Goal: Transaction & Acquisition: Purchase product/service

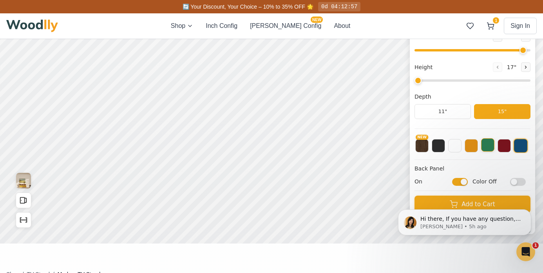
click at [485, 148] on button at bounding box center [488, 144] width 13 height 13
click at [485, 148] on button at bounding box center [488, 145] width 14 height 14
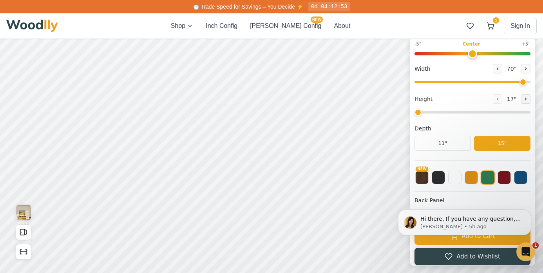
scroll to position [132, 0]
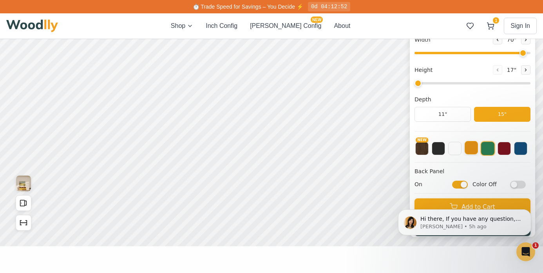
click at [473, 151] on button at bounding box center [471, 147] width 13 height 13
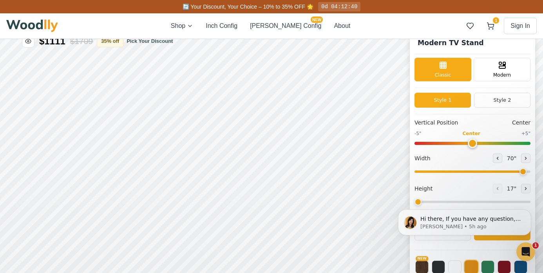
scroll to position [0, 0]
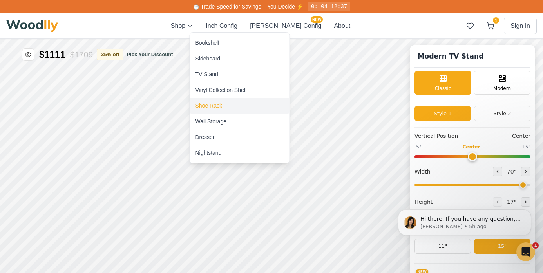
click at [211, 105] on div "Shoe Rack" at bounding box center [209, 106] width 27 height 8
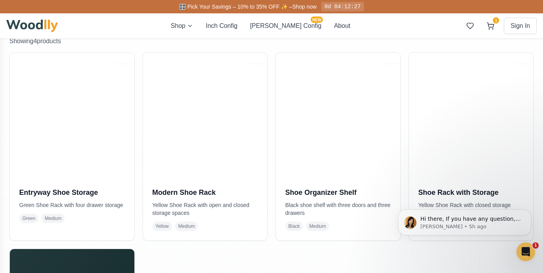
scroll to position [162, 0]
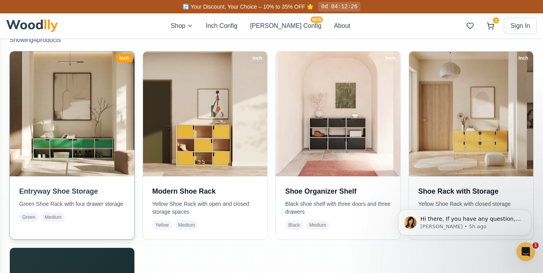
click at [55, 195] on h3 "Entryway Shoe Storage" at bounding box center [72, 190] width 106 height 11
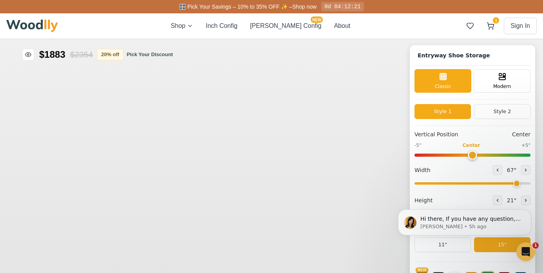
type input "67"
type input "2"
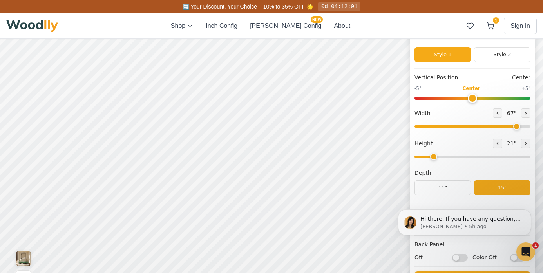
scroll to position [28, 0]
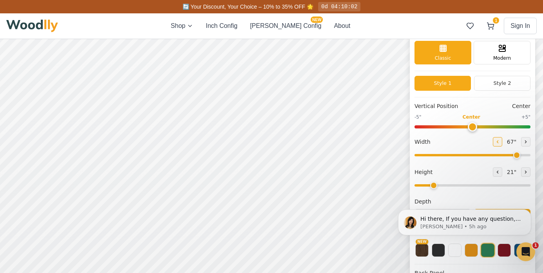
click at [498, 143] on button at bounding box center [497, 141] width 9 height 9
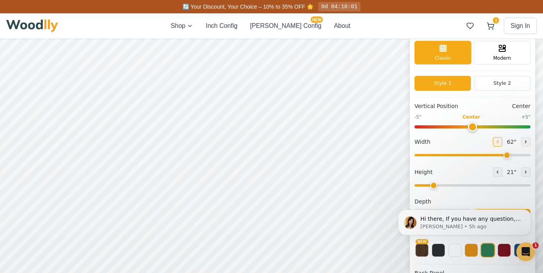
click at [498, 143] on button at bounding box center [497, 141] width 9 height 9
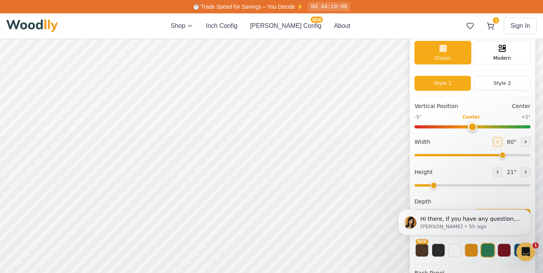
click at [496, 143] on icon at bounding box center [498, 141] width 5 height 5
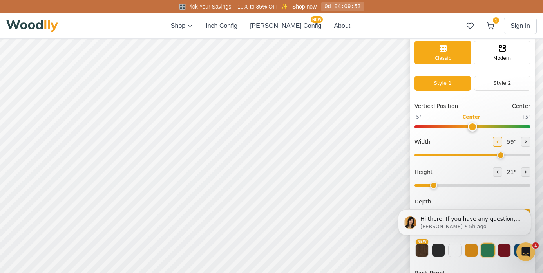
click at [496, 143] on icon at bounding box center [498, 141] width 5 height 5
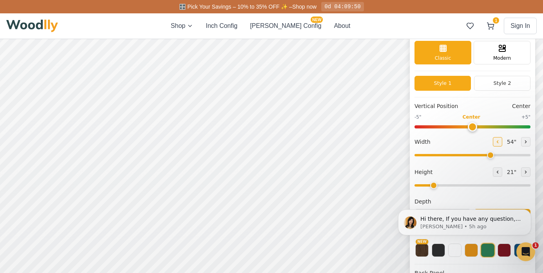
click at [496, 143] on icon at bounding box center [498, 141] width 5 height 5
type input "50"
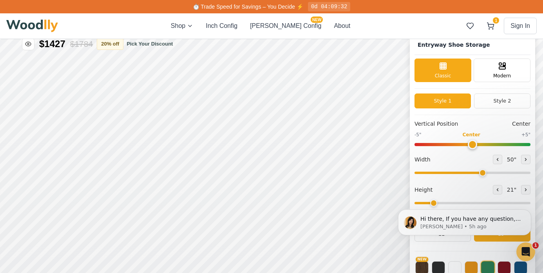
scroll to position [0, 0]
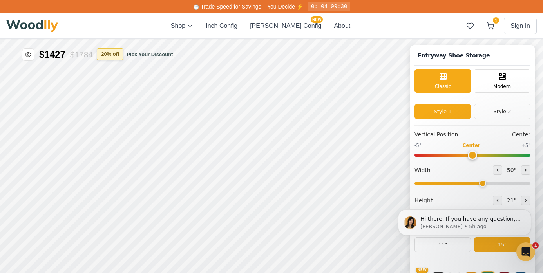
click at [121, 57] on button "20 % off" at bounding box center [110, 54] width 27 height 12
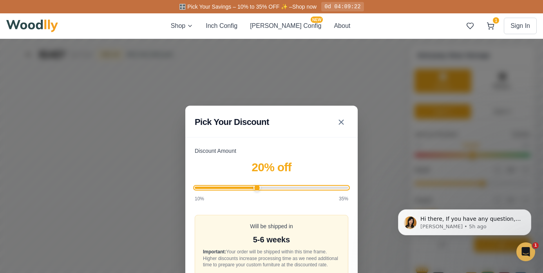
type input "35"
click at [347, 186] on input "Discount Amount" at bounding box center [272, 187] width 154 height 2
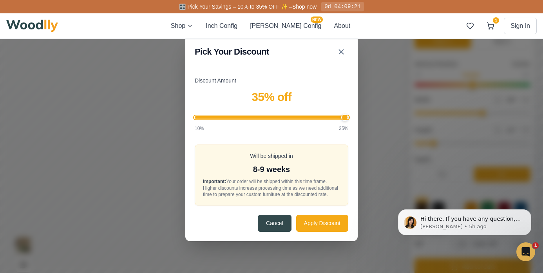
scroll to position [139, 0]
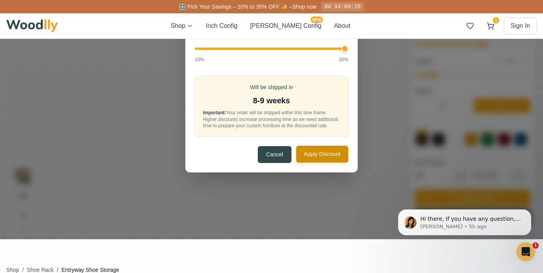
click at [321, 163] on div "Cancel Apply Discount" at bounding box center [272, 154] width 154 height 17
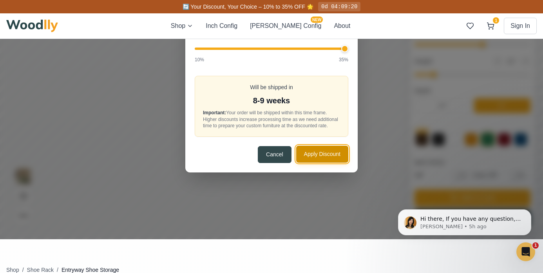
click at [320, 159] on button "Apply Discount" at bounding box center [322, 153] width 52 height 17
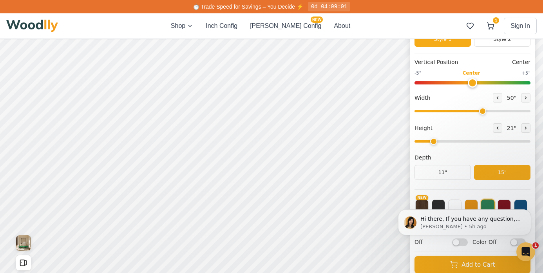
scroll to position [0, 0]
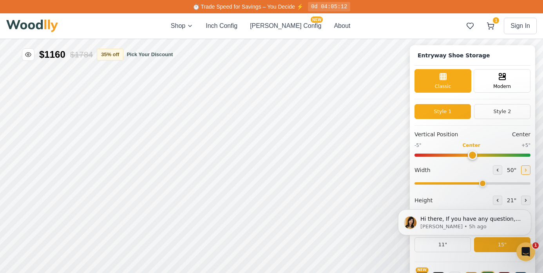
click at [525, 171] on icon at bounding box center [526, 169] width 5 height 5
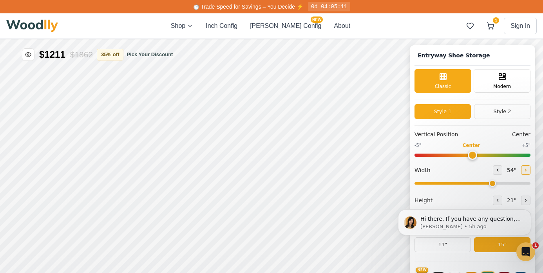
click at [525, 171] on icon at bounding box center [526, 169] width 5 height 5
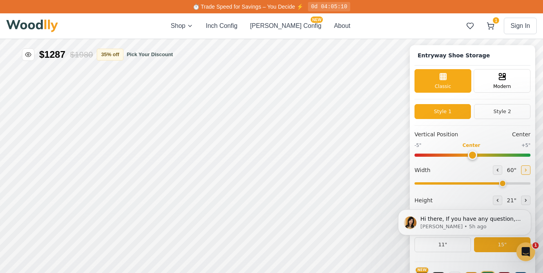
click at [525, 171] on icon at bounding box center [526, 169] width 5 height 5
click at [496, 169] on icon at bounding box center [498, 169] width 5 height 5
type input "60"
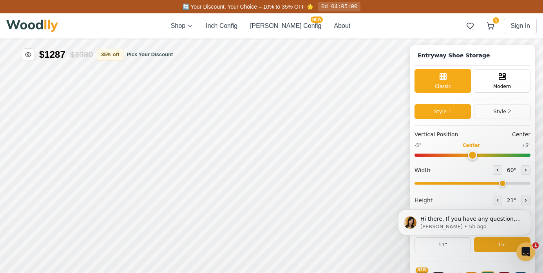
click at [492, 202] on body "Hi there, If you have any question, we are right here for you. 😊 Anna • 5h ago" at bounding box center [465, 222] width 151 height 53
click at [492, 199] on body "Hi there, If you have any question, we are right here for you. 😊 Anna • 5h ago" at bounding box center [465, 222] width 151 height 53
click at [436, 245] on body "Hi there, If you have any question, we are right here for you. 😊 Anna • 5h ago" at bounding box center [465, 222] width 151 height 53
click at [393, 216] on div "Hi there, If you have any question, we are right here for you. 😊 Anna • 5h ago" at bounding box center [465, 186] width 144 height 98
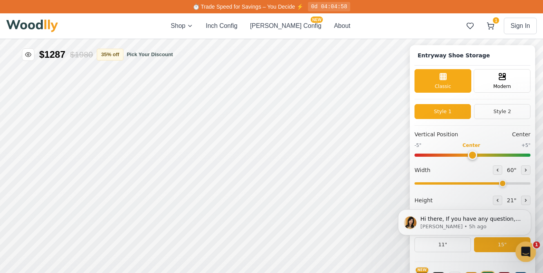
click at [526, 251] on icon "Open Intercom Messenger" at bounding box center [525, 250] width 13 height 13
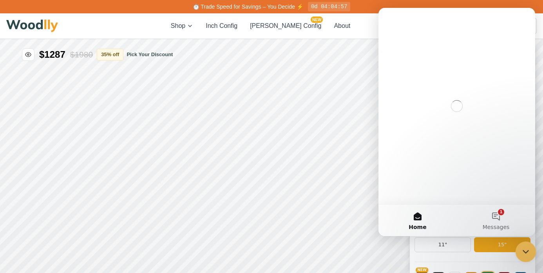
click at [526, 251] on icon "Close Intercom Messenger" at bounding box center [524, 249] width 9 height 9
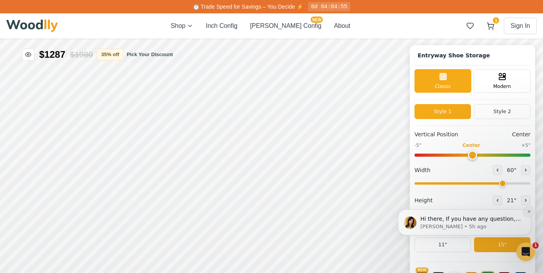
click at [529, 211] on icon "Dismiss notification" at bounding box center [529, 211] width 3 height 3
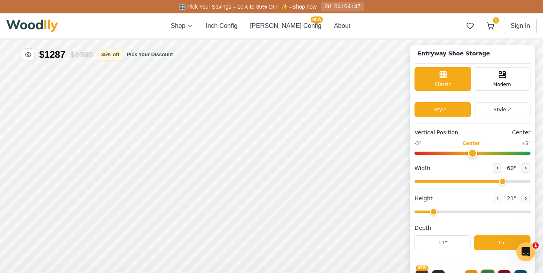
scroll to position [3, 0]
click at [496, 199] on icon at bounding box center [498, 198] width 5 height 5
click at [524, 197] on icon at bounding box center [526, 198] width 5 height 5
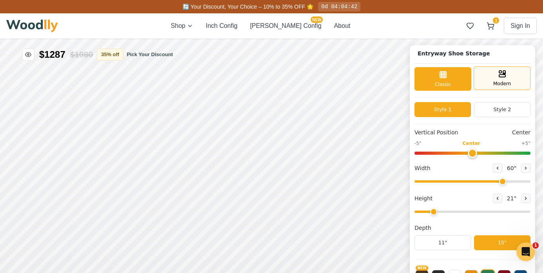
click at [501, 86] on div "Modern" at bounding box center [502, 78] width 57 height 24
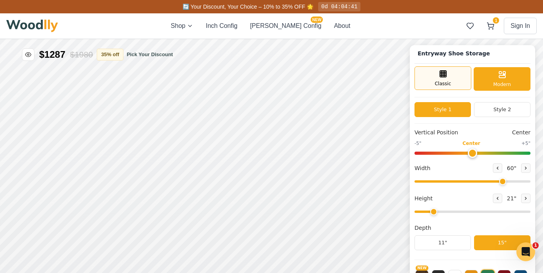
click at [452, 80] on div "Classic" at bounding box center [443, 78] width 57 height 24
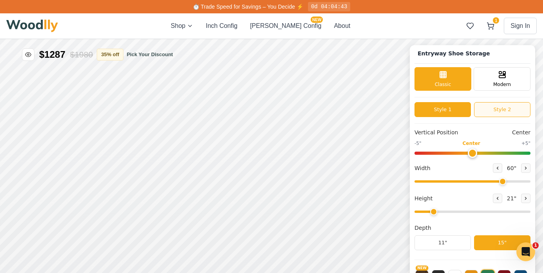
click at [491, 110] on button "Style 2" at bounding box center [502, 109] width 56 height 15
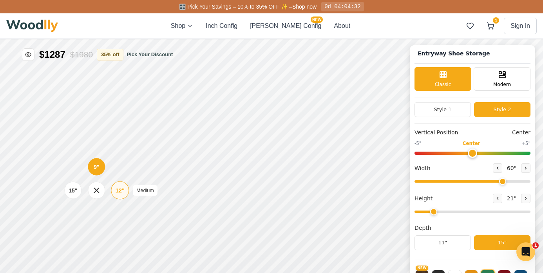
click at [118, 190] on div "12"" at bounding box center [120, 189] width 9 height 9
click at [78, 191] on div "15"" at bounding box center [76, 190] width 9 height 9
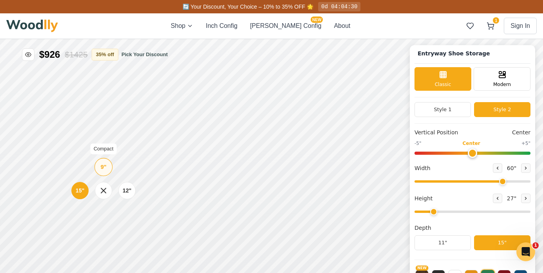
click at [103, 167] on div "9"" at bounding box center [104, 166] width 6 height 9
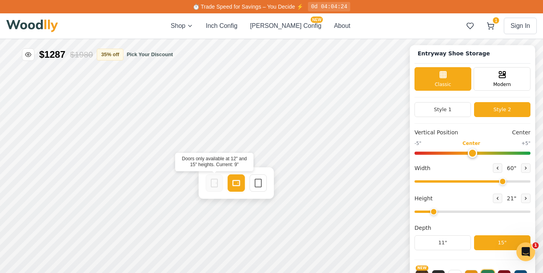
click at [209, 179] on div at bounding box center [214, 182] width 17 height 17
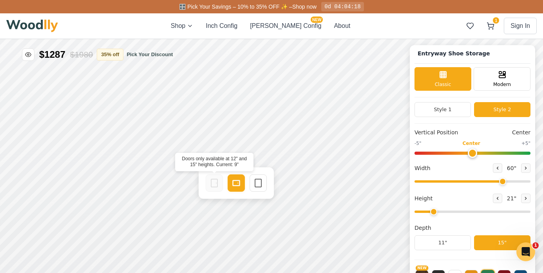
click at [222, 182] on div at bounding box center [214, 182] width 17 height 17
click at [255, 185] on rect at bounding box center [258, 183] width 6 height 8
click at [230, 181] on div "Drawer" at bounding box center [237, 182] width 17 height 17
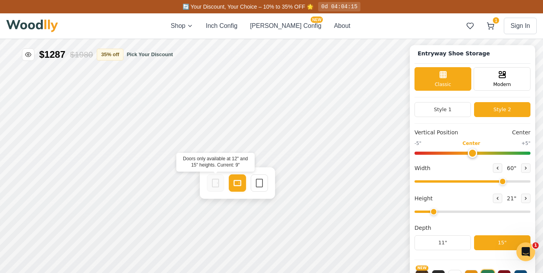
click at [213, 186] on rect at bounding box center [216, 183] width 6 height 8
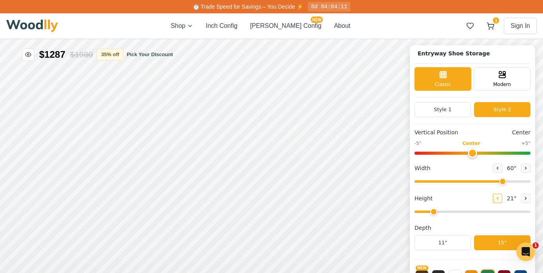
click at [496, 196] on icon at bounding box center [498, 198] width 5 height 5
click at [524, 199] on icon at bounding box center [526, 198] width 5 height 5
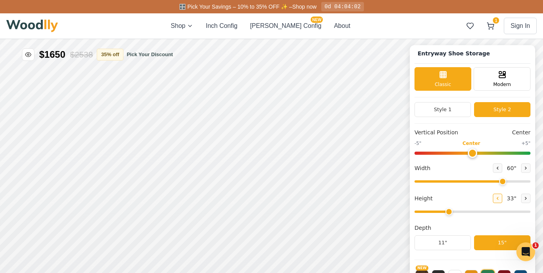
click at [496, 197] on icon at bounding box center [498, 198] width 5 height 5
type input "2"
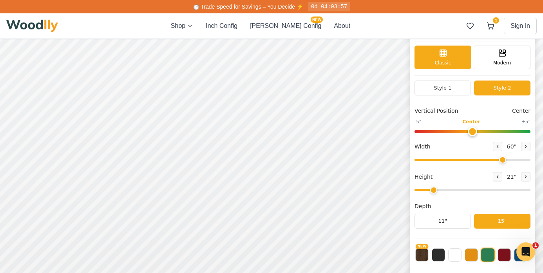
scroll to position [25, 0]
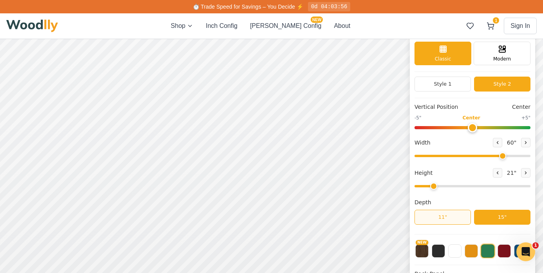
click at [424, 216] on button "11"" at bounding box center [443, 216] width 56 height 15
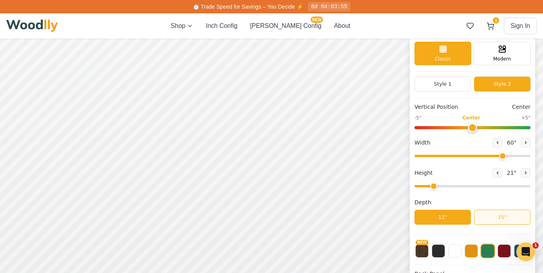
click at [497, 213] on button "15"" at bounding box center [502, 216] width 56 height 15
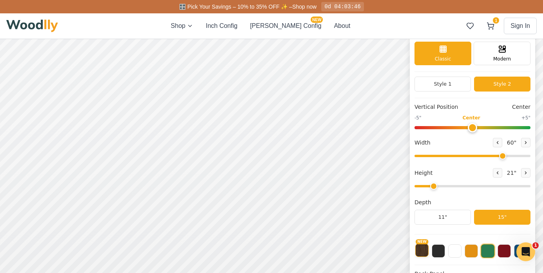
click at [425, 251] on button "NEW" at bounding box center [422, 249] width 13 height 13
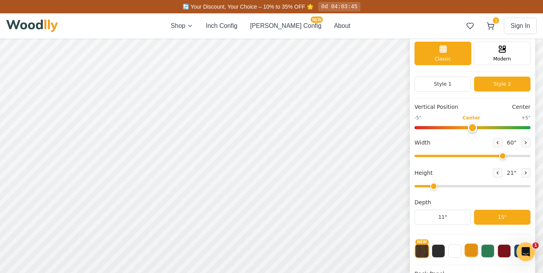
click at [472, 247] on button at bounding box center [471, 249] width 13 height 13
click at [488, 249] on button at bounding box center [488, 249] width 13 height 13
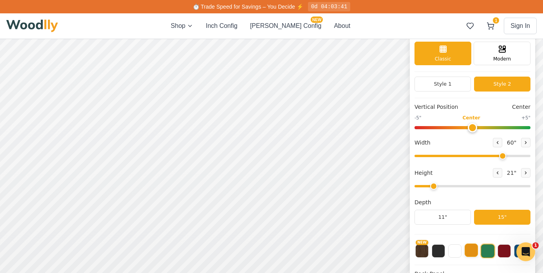
click at [470, 251] on button at bounding box center [471, 249] width 13 height 13
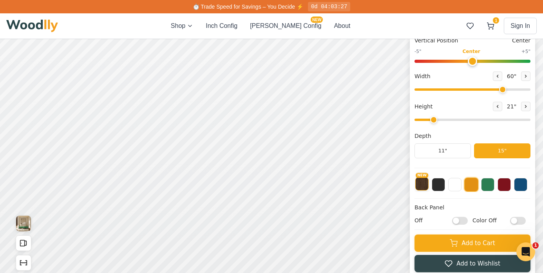
scroll to position [89, 0]
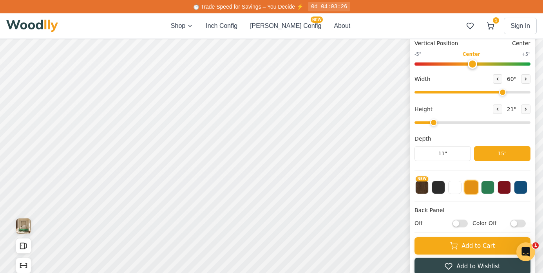
click at [461, 223] on input "Off" at bounding box center [461, 223] width 16 height 8
click at [456, 223] on input "On" at bounding box center [461, 223] width 16 height 8
checkbox input "false"
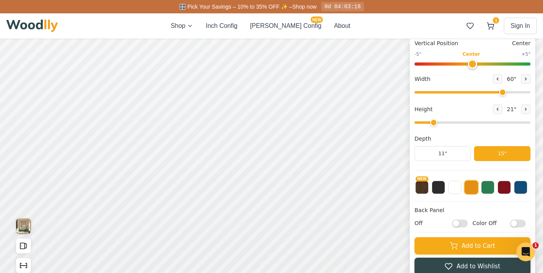
click at [525, 222] on input "Color Off" at bounding box center [519, 223] width 16 height 8
checkbox input "true"
click at [465, 221] on input "Off" at bounding box center [461, 223] width 16 height 8
checkbox input "true"
click at [518, 220] on input "Color On" at bounding box center [519, 223] width 16 height 8
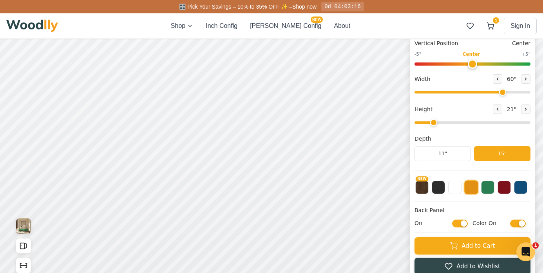
checkbox input "false"
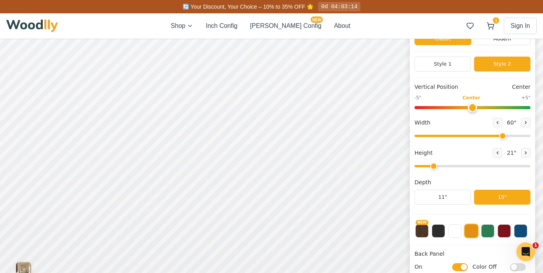
scroll to position [130, 0]
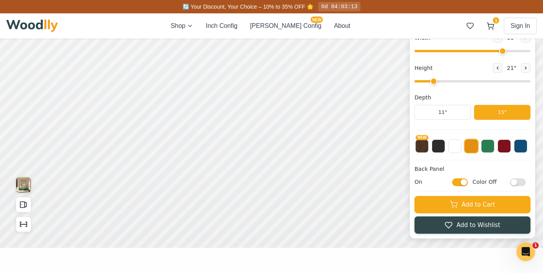
click at [454, 184] on input "On" at bounding box center [461, 182] width 16 height 8
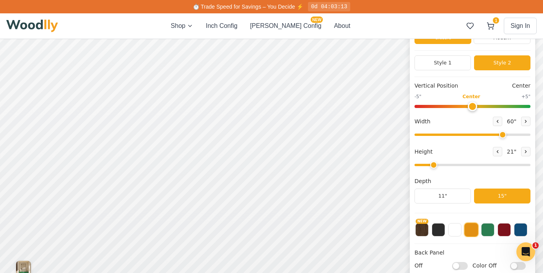
scroll to position [75, 0]
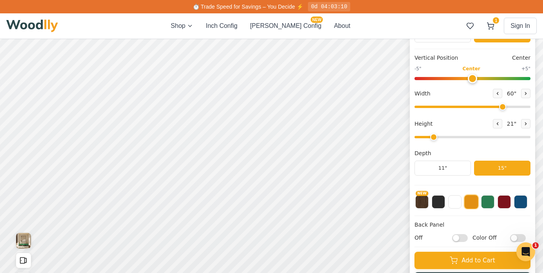
click at [463, 238] on input "Off" at bounding box center [461, 238] width 16 height 8
checkbox input "true"
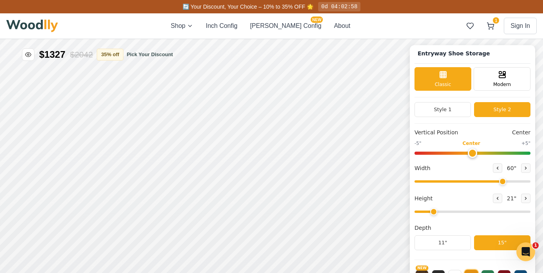
scroll to position [14, 0]
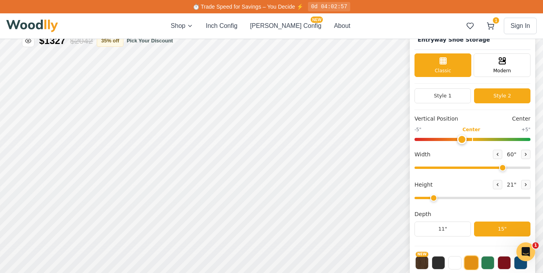
click at [459, 140] on input "range" at bounding box center [473, 139] width 116 height 3
click at [448, 138] on input "range" at bounding box center [473, 139] width 116 height 3
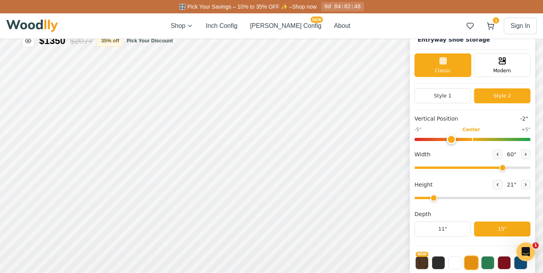
click at [441, 138] on input "range" at bounding box center [473, 139] width 116 height 3
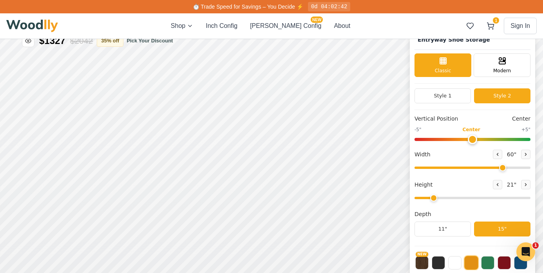
drag, startPoint x: 442, startPoint y: 137, endPoint x: 475, endPoint y: 142, distance: 33.8
type input "0"
click at [475, 141] on input "range" at bounding box center [473, 139] width 116 height 3
click at [525, 155] on button at bounding box center [526, 153] width 9 height 9
click at [490, 150] on div "Width 61 "" at bounding box center [473, 153] width 116 height 9
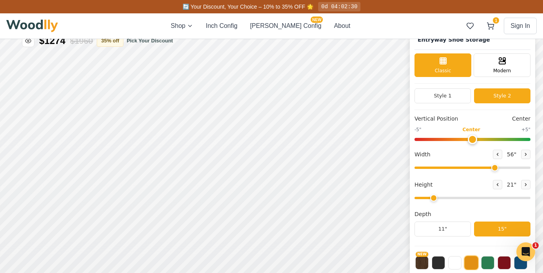
drag, startPoint x: 502, startPoint y: 169, endPoint x: 493, endPoint y: 170, distance: 9.8
click at [493, 169] on input "range" at bounding box center [473, 167] width 116 height 2
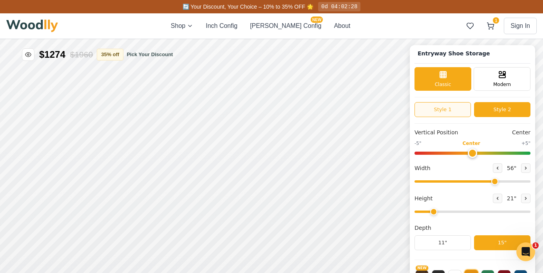
click at [444, 111] on button "Style 1" at bounding box center [443, 109] width 56 height 15
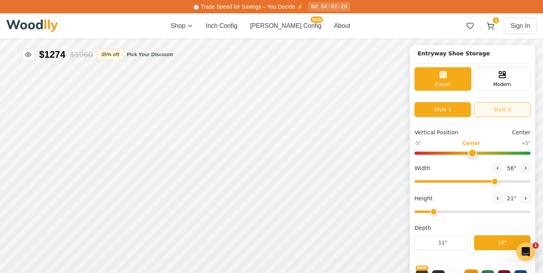
click at [489, 110] on button "Style 2" at bounding box center [502, 109] width 56 height 15
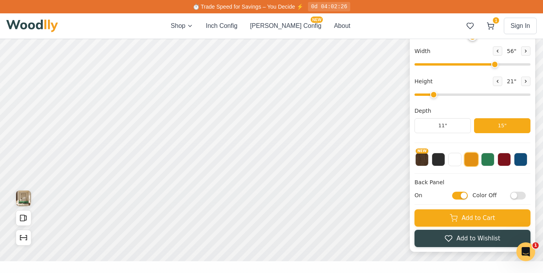
scroll to position [143, 0]
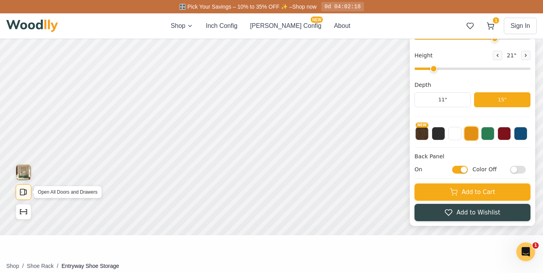
click at [27, 192] on icon "Open All Doors and Drawers" at bounding box center [23, 191] width 9 height 9
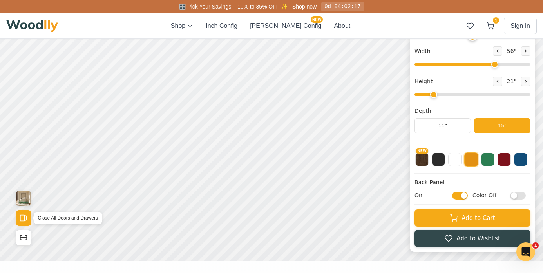
scroll to position [116, 0]
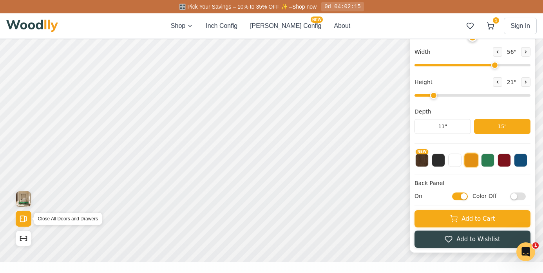
click at [24, 216] on rect "Open All Doors and Drawers" at bounding box center [22, 219] width 4 height 6
click at [25, 206] on img "View Gallery" at bounding box center [23, 199] width 15 height 16
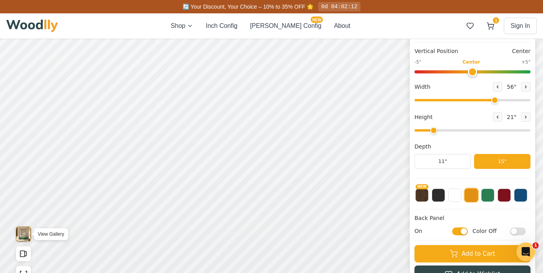
scroll to position [0, 0]
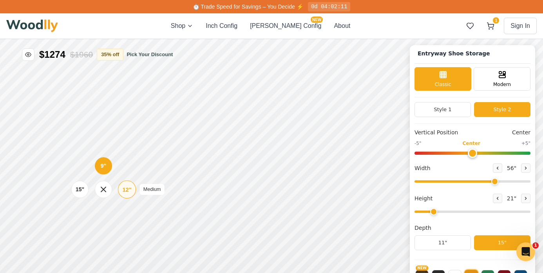
click at [128, 194] on div "12" Medium" at bounding box center [127, 189] width 18 height 18
click at [109, 171] on div "9"" at bounding box center [107, 166] width 6 height 9
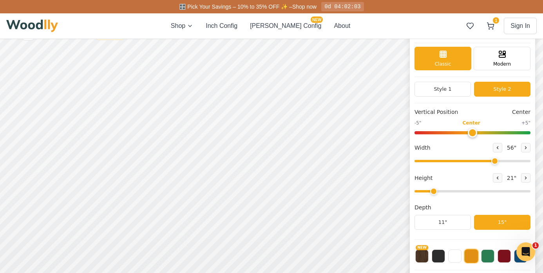
scroll to position [20, 0]
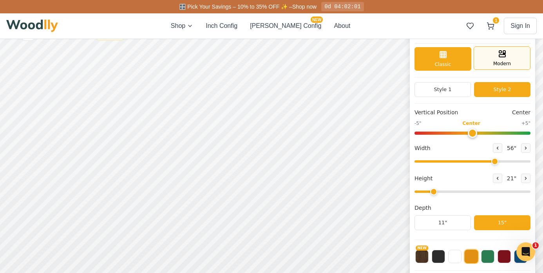
click at [508, 57] on div "Modern" at bounding box center [502, 58] width 57 height 24
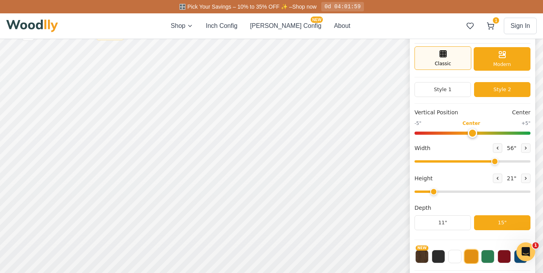
click at [456, 61] on div "Classic" at bounding box center [443, 58] width 57 height 24
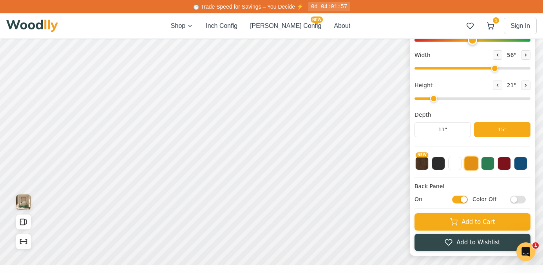
scroll to position [0, 0]
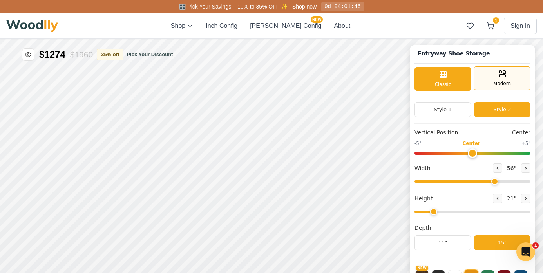
click at [498, 77] on icon at bounding box center [502, 73] width 9 height 9
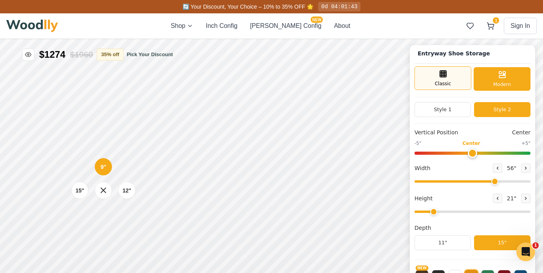
click at [453, 80] on div "Classic" at bounding box center [443, 78] width 57 height 24
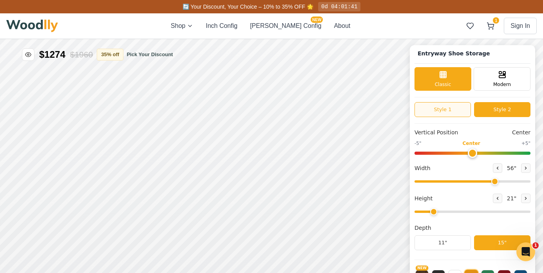
click at [447, 105] on button "Style 1" at bounding box center [443, 109] width 56 height 15
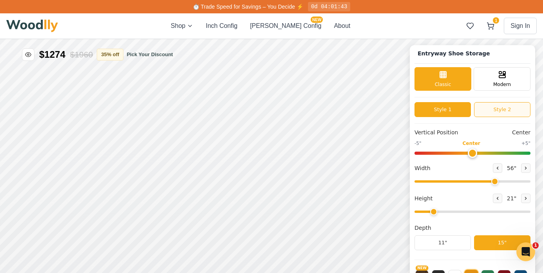
click at [493, 103] on button "Style 2" at bounding box center [502, 109] width 56 height 15
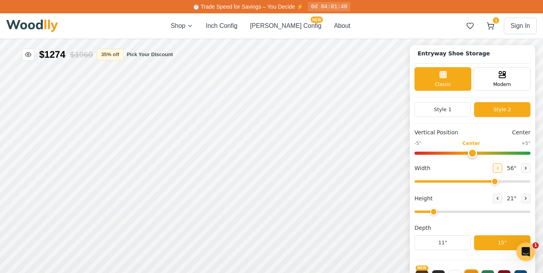
click at [498, 167] on icon at bounding box center [498, 168] width 1 height 2
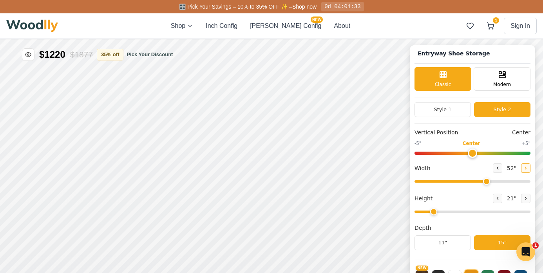
click at [522, 168] on button at bounding box center [526, 167] width 9 height 9
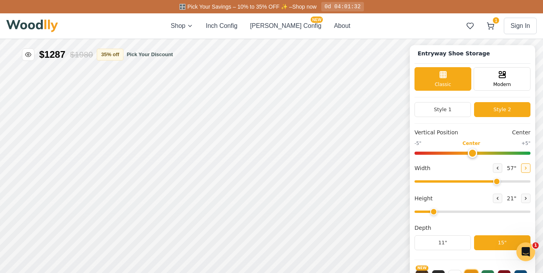
click at [522, 168] on button at bounding box center [526, 167] width 9 height 9
type input "59"
click at [480, 151] on input "range" at bounding box center [473, 152] width 116 height 3
click at [496, 152] on input "range" at bounding box center [473, 152] width 116 height 3
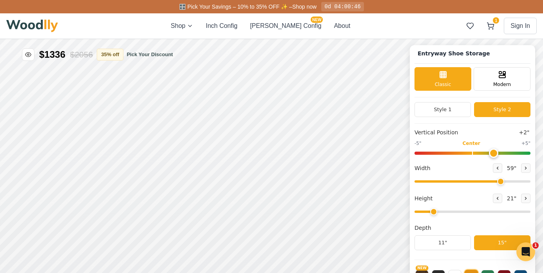
type input "3"
click at [503, 152] on input "range" at bounding box center [473, 152] width 116 height 3
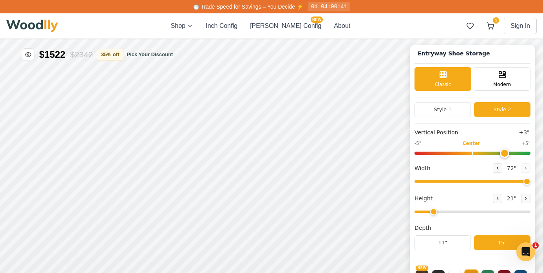
drag, startPoint x: 500, startPoint y: 181, endPoint x: 543, endPoint y: 179, distance: 43.2
type input "72"
click at [531, 180] on input "range" at bounding box center [473, 181] width 116 height 2
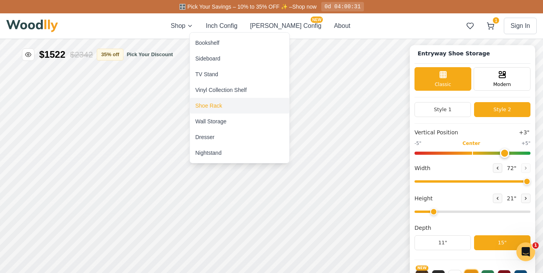
click at [218, 106] on div "Shoe Rack" at bounding box center [209, 106] width 27 height 8
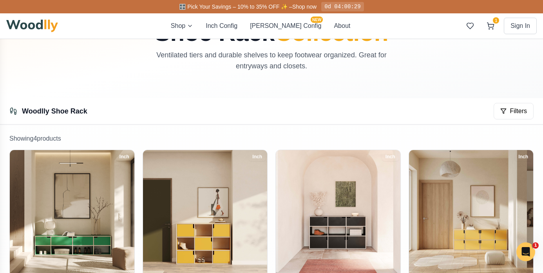
scroll to position [147, 0]
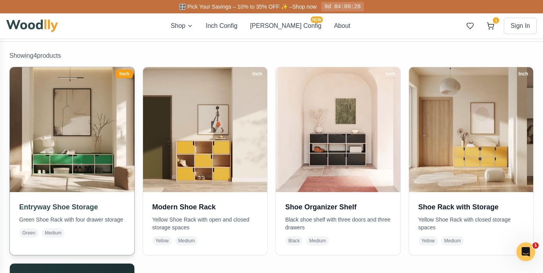
click at [75, 164] on img at bounding box center [72, 129] width 131 height 131
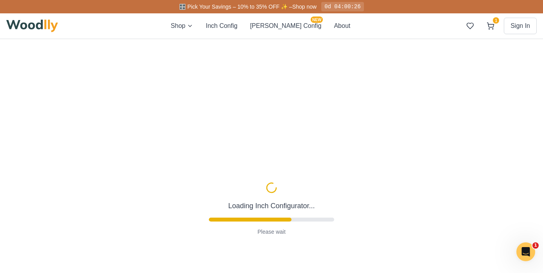
type input "67"
type input "2"
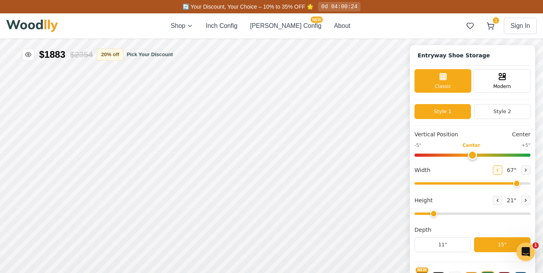
click at [498, 169] on button at bounding box center [497, 169] width 9 height 9
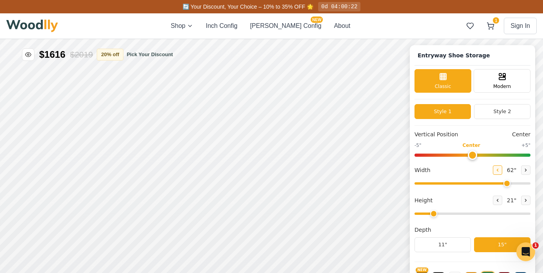
click at [498, 169] on button at bounding box center [497, 169] width 9 height 9
click at [524, 169] on icon at bounding box center [526, 169] width 5 height 5
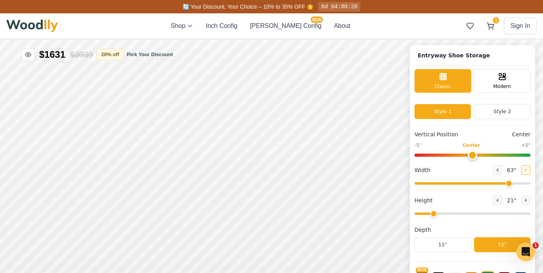
click at [524, 169] on icon at bounding box center [526, 169] width 5 height 5
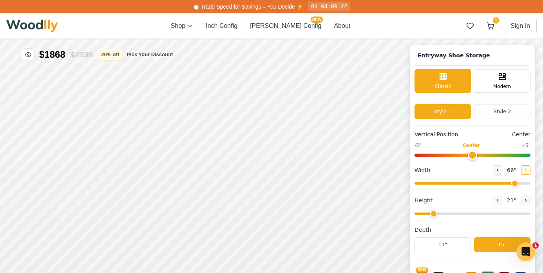
click at [524, 169] on icon at bounding box center [526, 169] width 5 height 5
click at [496, 170] on icon at bounding box center [498, 169] width 5 height 5
click at [493, 170] on button at bounding box center [497, 169] width 9 height 9
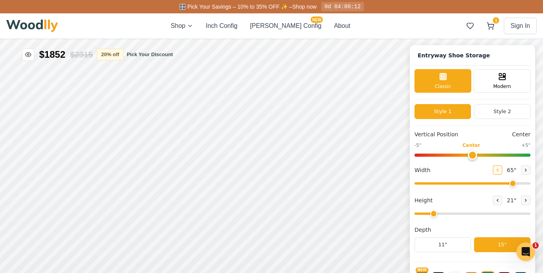
click at [493, 170] on button at bounding box center [497, 169] width 9 height 9
click at [524, 170] on icon at bounding box center [526, 169] width 5 height 5
type input "64"
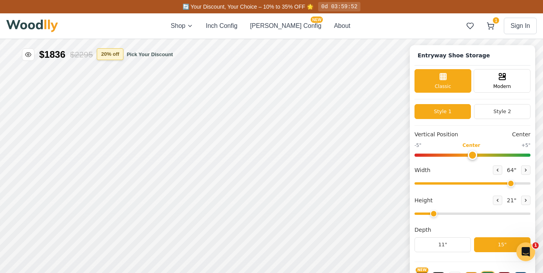
click at [121, 53] on button "20 % off" at bounding box center [110, 54] width 27 height 12
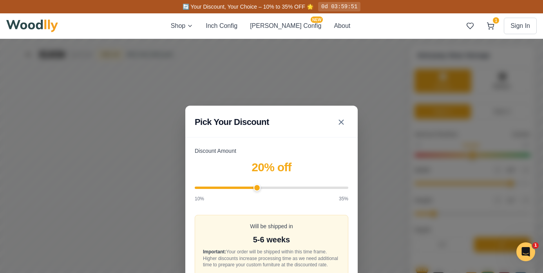
type input "35"
click at [344, 186] on input "Discount Amount" at bounding box center [272, 187] width 154 height 2
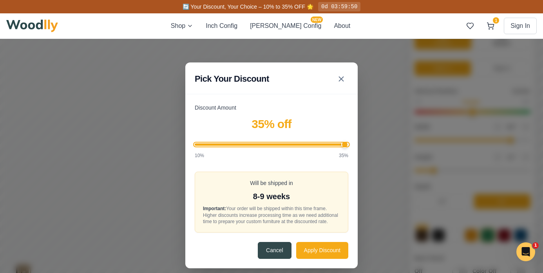
scroll to position [129, 0]
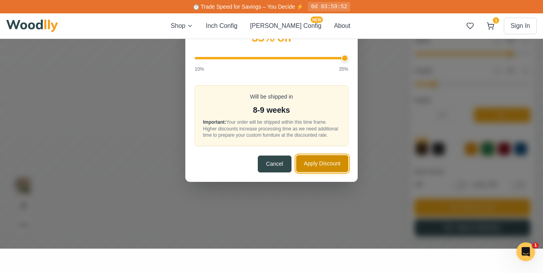
click at [306, 167] on button "Apply Discount" at bounding box center [322, 163] width 52 height 17
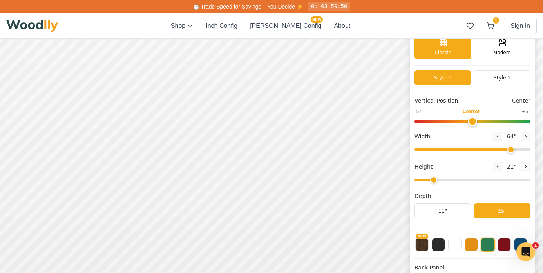
scroll to position [0, 0]
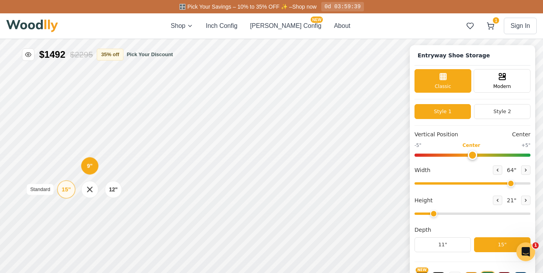
click at [73, 190] on div "15" Standard" at bounding box center [66, 189] width 18 height 18
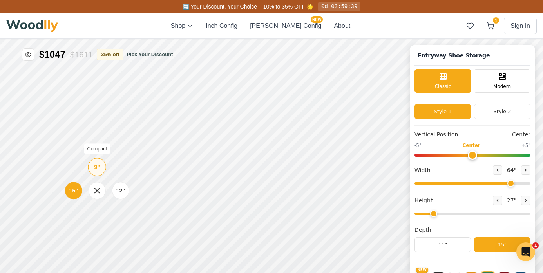
click at [98, 173] on div "9" Compact" at bounding box center [97, 167] width 18 height 18
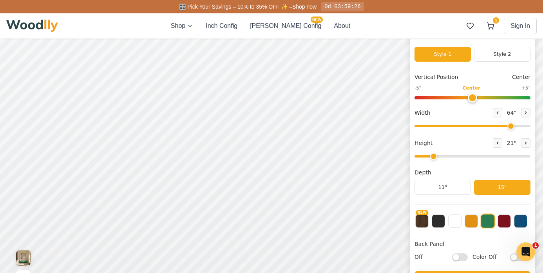
scroll to position [40, 0]
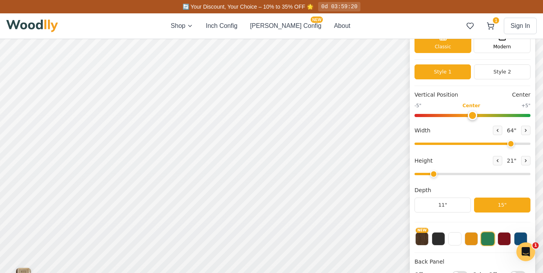
drag, startPoint x: 471, startPoint y: 115, endPoint x: 471, endPoint y: 119, distance: 4.4
click at [471, 117] on input "range" at bounding box center [473, 115] width 116 height 3
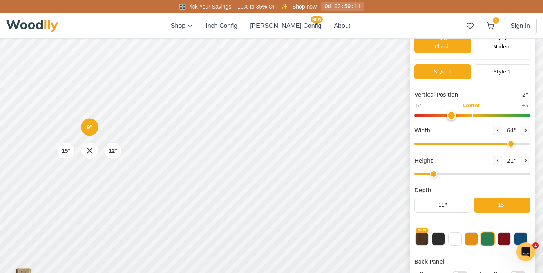
drag, startPoint x: 472, startPoint y: 114, endPoint x: 448, endPoint y: 116, distance: 24.4
click at [448, 116] on input "range" at bounding box center [473, 115] width 116 height 3
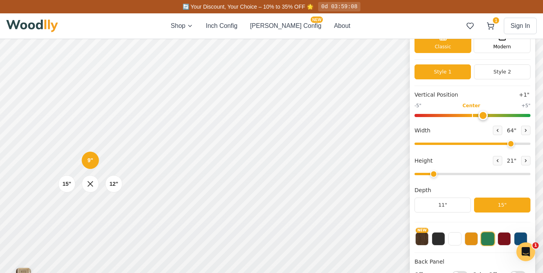
drag, startPoint x: 449, startPoint y: 115, endPoint x: 482, endPoint y: 112, distance: 33.4
click at [482, 114] on input "range" at bounding box center [473, 115] width 116 height 3
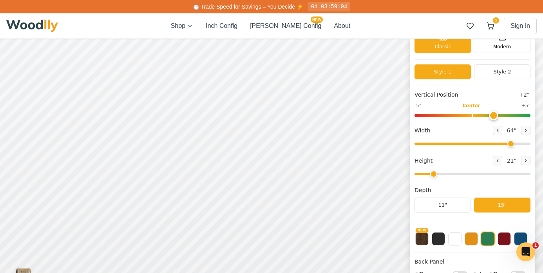
drag, startPoint x: 485, startPoint y: 114, endPoint x: 490, endPoint y: 116, distance: 6.1
click at [490, 116] on input "range" at bounding box center [473, 115] width 116 height 3
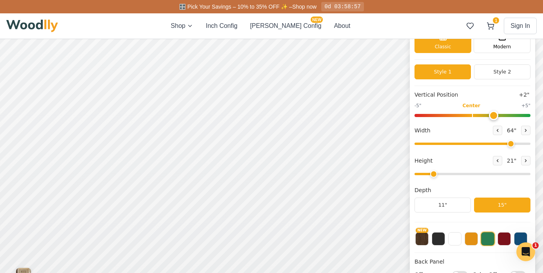
click at [459, 115] on input "range" at bounding box center [473, 115] width 116 height 3
type input "0"
click at [471, 115] on input "range" at bounding box center [473, 115] width 116 height 3
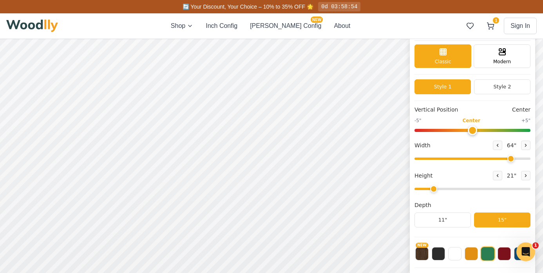
scroll to position [17, 0]
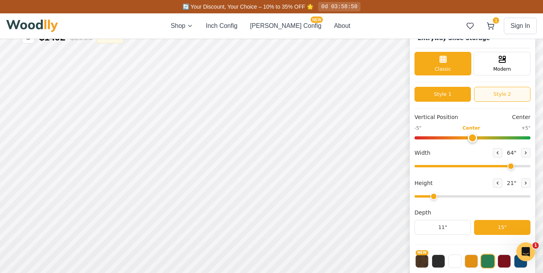
click at [483, 94] on button "Style 2" at bounding box center [502, 94] width 56 height 15
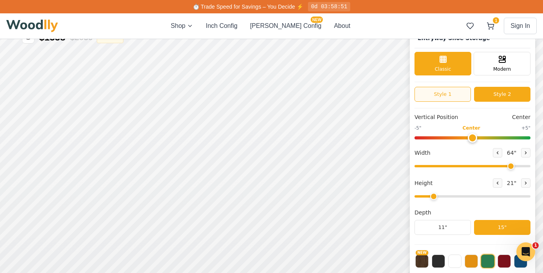
click at [453, 94] on button "Style 1" at bounding box center [443, 94] width 56 height 15
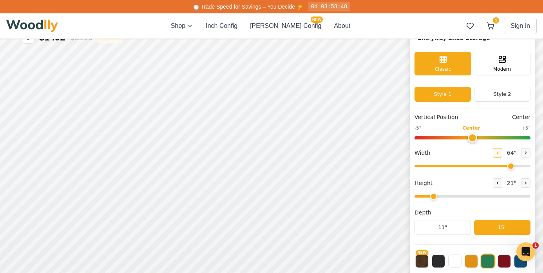
click at [496, 150] on icon at bounding box center [498, 152] width 5 height 5
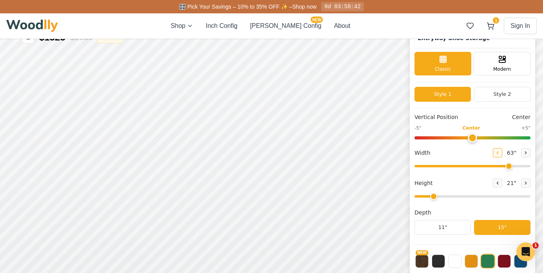
click at [496, 150] on icon at bounding box center [498, 152] width 5 height 5
type input "60"
click at [509, 98] on button "Style 2" at bounding box center [502, 94] width 56 height 15
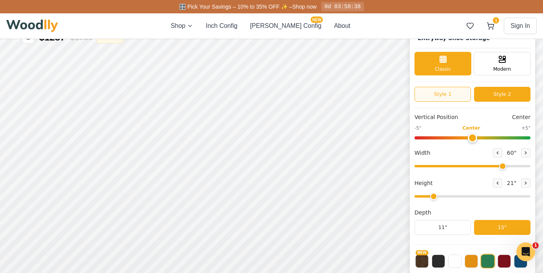
click at [443, 93] on button "Style 1" at bounding box center [443, 94] width 56 height 15
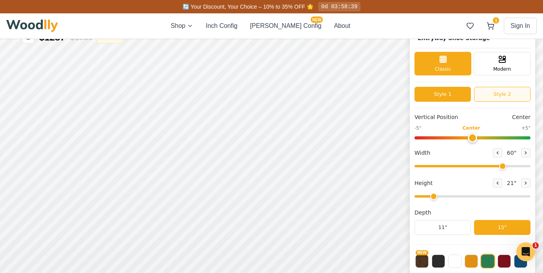
click at [502, 93] on button "Style 2" at bounding box center [502, 94] width 56 height 15
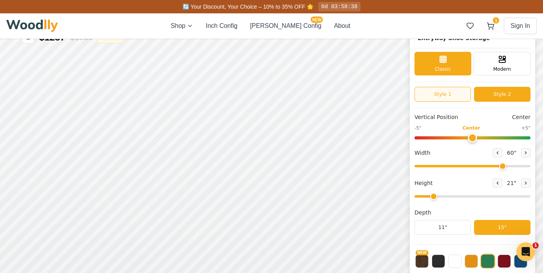
click at [441, 89] on button "Style 1" at bounding box center [443, 94] width 56 height 15
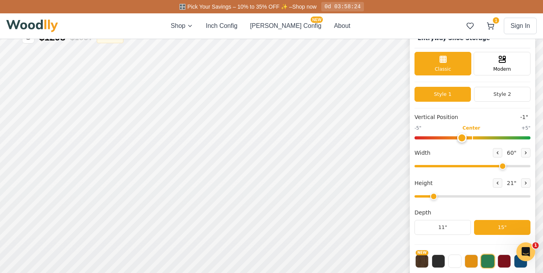
drag, startPoint x: 469, startPoint y: 135, endPoint x: 465, endPoint y: 137, distance: 4.7
click at [465, 137] on input "range" at bounding box center [473, 137] width 116 height 3
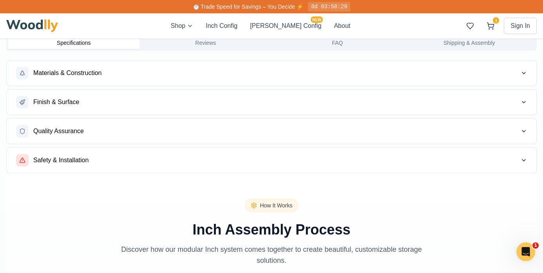
scroll to position [603, 0]
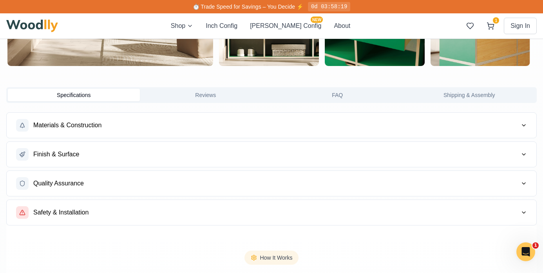
click at [334, 118] on button "Materials & Construction" at bounding box center [272, 125] width 530 height 25
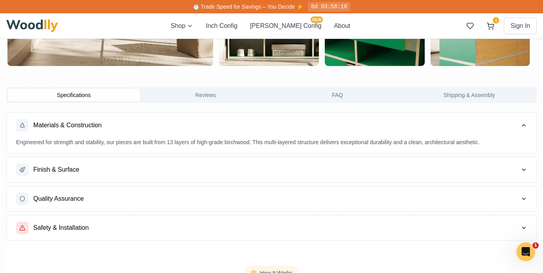
click at [334, 118] on button "Materials & Construction" at bounding box center [272, 125] width 530 height 25
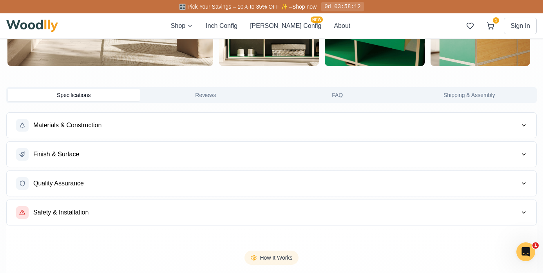
click at [318, 149] on button "Finish & Surface" at bounding box center [272, 154] width 530 height 25
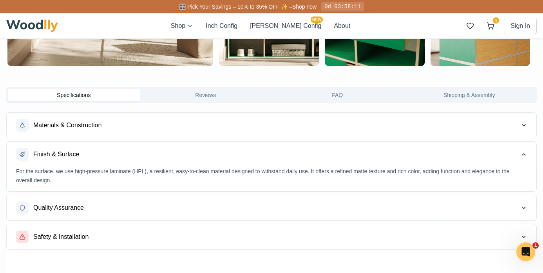
click at [318, 149] on button "Finish & Surface" at bounding box center [272, 154] width 530 height 25
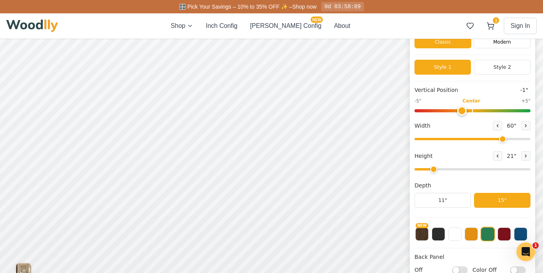
scroll to position [45, 0]
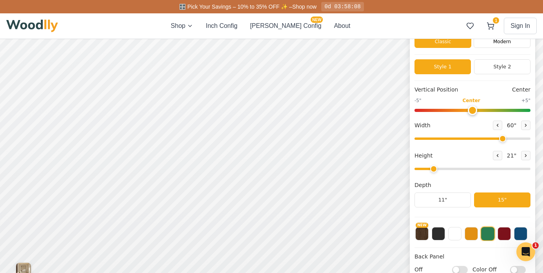
type input "0"
click at [470, 110] on input "range" at bounding box center [473, 110] width 116 height 3
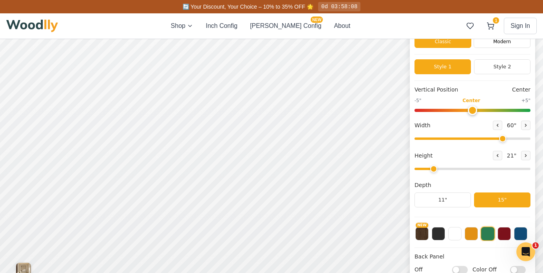
click at [502, 139] on input "range" at bounding box center [473, 138] width 116 height 2
drag, startPoint x: 502, startPoint y: 139, endPoint x: 509, endPoint y: 138, distance: 7.5
type input "64"
click at [509, 138] on input "range" at bounding box center [473, 138] width 116 height 2
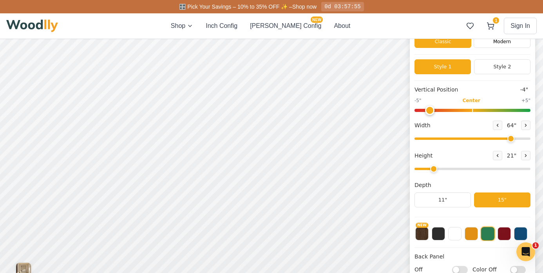
drag, startPoint x: 471, startPoint y: 108, endPoint x: 432, endPoint y: 116, distance: 39.8
click at [432, 112] on input "range" at bounding box center [473, 110] width 116 height 3
click at [523, 109] on input "range" at bounding box center [473, 110] width 116 height 3
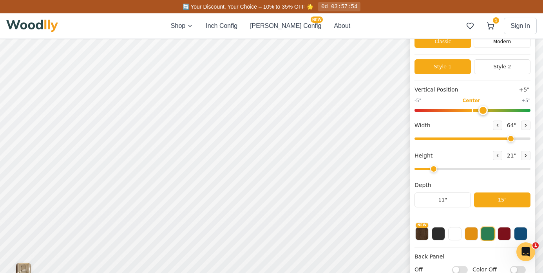
click at [479, 109] on input "range" at bounding box center [473, 110] width 116 height 3
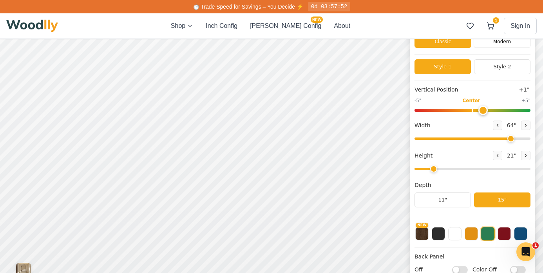
click at [493, 110] on input "range" at bounding box center [473, 110] width 116 height 3
type input "-1"
click at [460, 110] on input "range" at bounding box center [473, 110] width 116 height 3
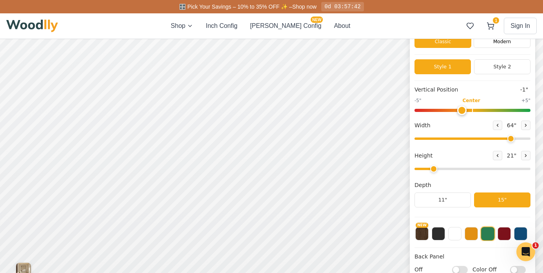
click at [530, 156] on div "Entryway Shoe Storage Classic Modern Style 1 Style 2 Vertical Position -1" -5" …" at bounding box center [472, 161] width 125 height 323
click at [525, 156] on icon at bounding box center [526, 155] width 5 height 5
click at [498, 155] on icon at bounding box center [498, 155] width 1 height 2
click at [524, 155] on icon at bounding box center [526, 155] width 5 height 5
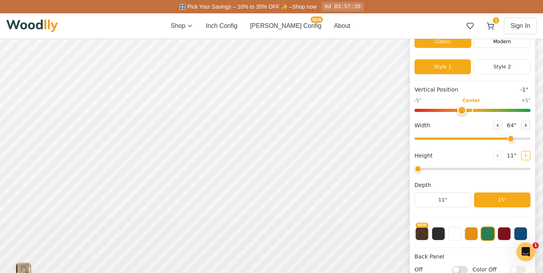
type input "2"
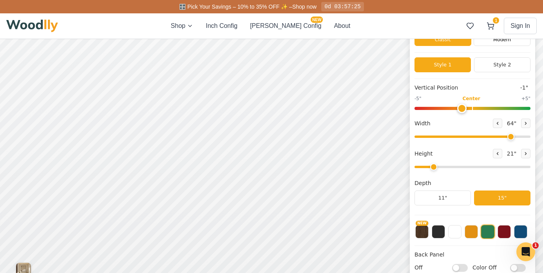
click at [460, 270] on input "Off" at bounding box center [461, 268] width 16 height 8
checkbox input "true"
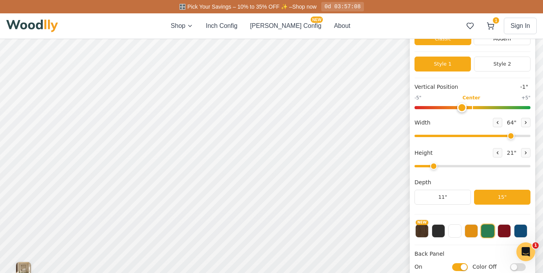
scroll to position [46, 0]
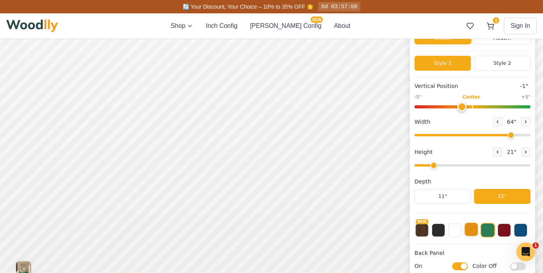
click at [473, 227] on button at bounding box center [471, 228] width 13 height 13
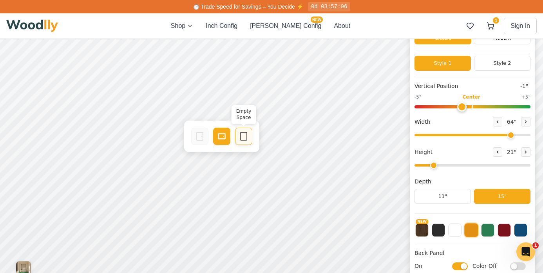
click at [244, 135] on icon at bounding box center [243, 135] width 9 height 9
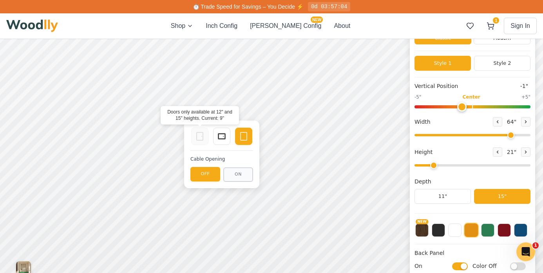
click at [196, 136] on icon at bounding box center [199, 135] width 9 height 9
click at [229, 140] on div "Drawer" at bounding box center [221, 135] width 17 height 17
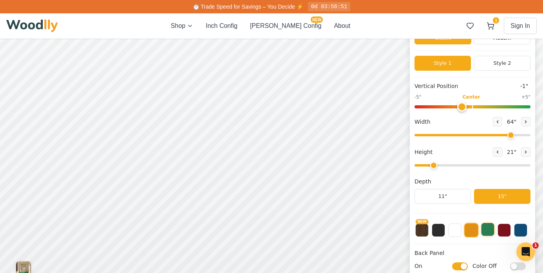
click at [489, 227] on button at bounding box center [488, 228] width 13 height 13
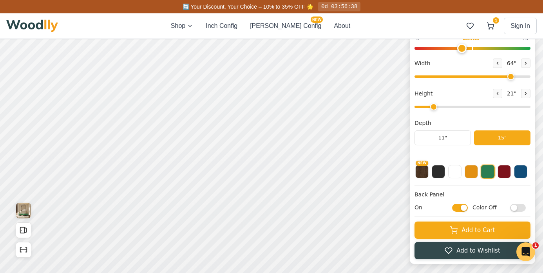
scroll to position [0, 0]
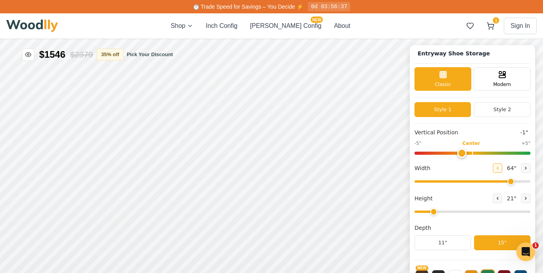
click at [497, 167] on icon at bounding box center [498, 167] width 5 height 5
click at [522, 167] on button at bounding box center [526, 167] width 9 height 9
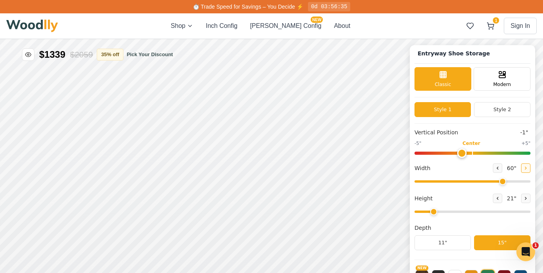
type input "61"
type input "0"
click at [472, 151] on input "range" at bounding box center [473, 152] width 116 height 3
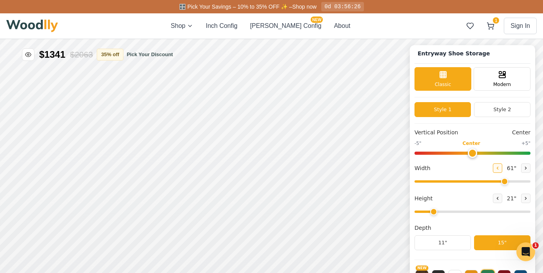
click at [496, 167] on icon at bounding box center [498, 167] width 5 height 5
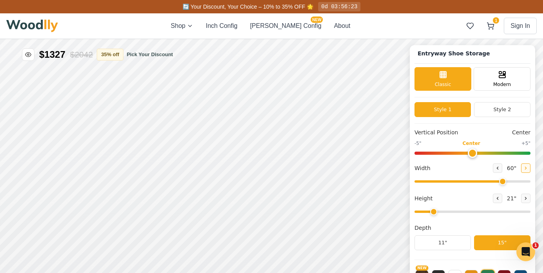
click at [523, 170] on button at bounding box center [526, 167] width 9 height 9
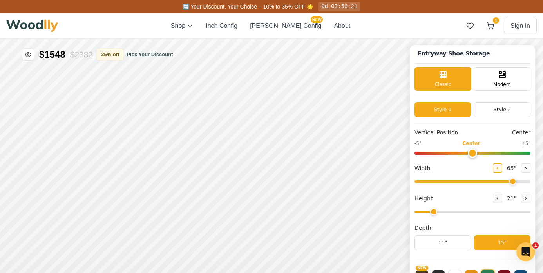
click at [499, 167] on button at bounding box center [497, 167] width 9 height 9
type input "64"
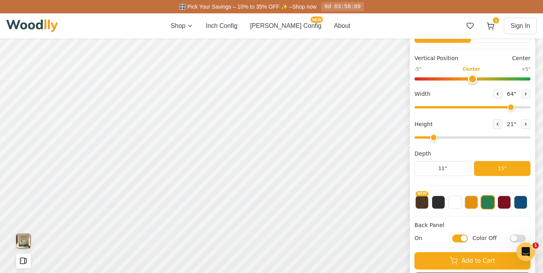
scroll to position [126, 0]
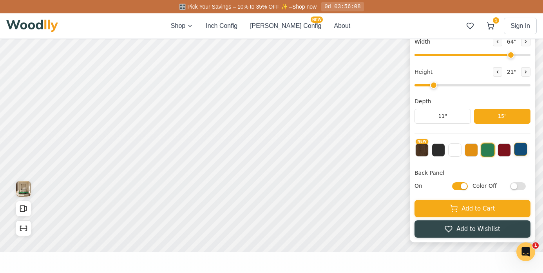
click at [520, 149] on button at bounding box center [520, 148] width 13 height 13
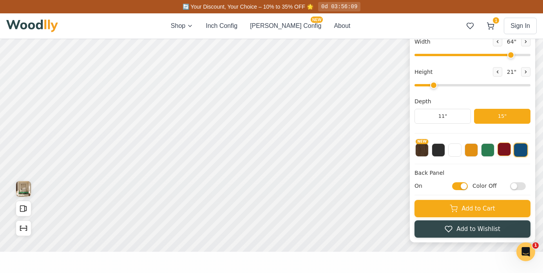
click at [507, 150] on button at bounding box center [504, 148] width 13 height 13
click at [488, 149] on button at bounding box center [488, 148] width 13 height 13
click at [467, 149] on button at bounding box center [471, 148] width 13 height 13
click at [476, 151] on button at bounding box center [472, 150] width 14 height 14
click at [488, 151] on button at bounding box center [488, 148] width 13 height 13
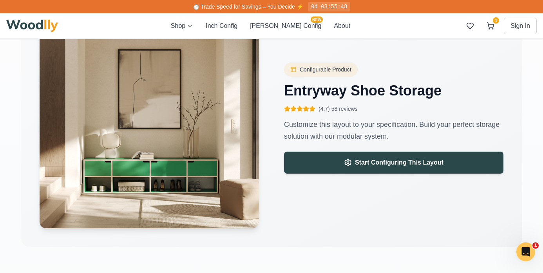
scroll to position [1223, 0]
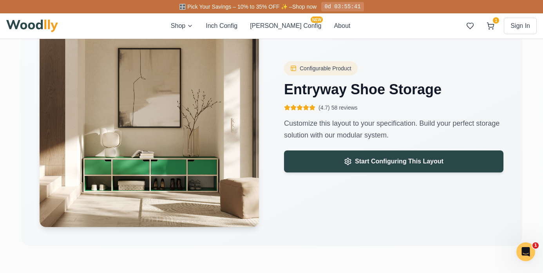
click at [349, 108] on span "(4.7) 58 reviews" at bounding box center [338, 108] width 39 height 8
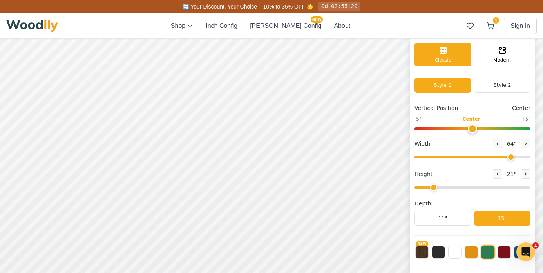
scroll to position [0, 0]
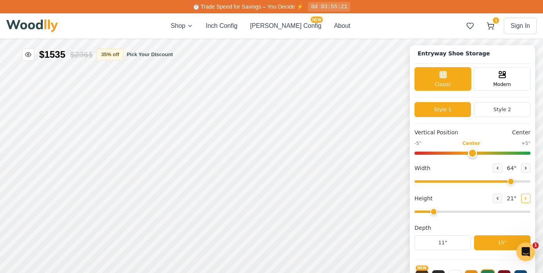
click at [525, 199] on icon at bounding box center [526, 198] width 5 height 5
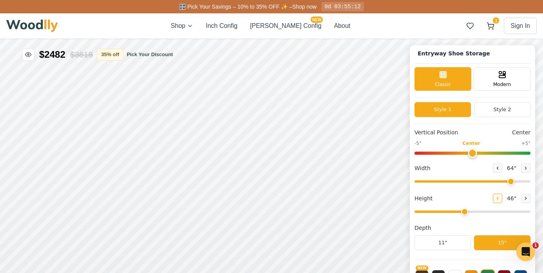
click at [496, 198] on icon at bounding box center [498, 198] width 5 height 5
type input "3"
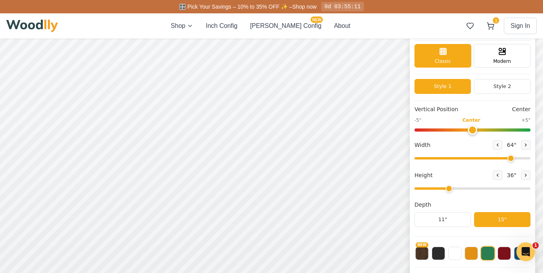
scroll to position [43, 0]
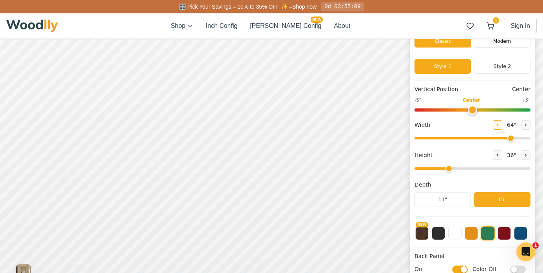
click at [496, 122] on icon at bounding box center [498, 124] width 5 height 5
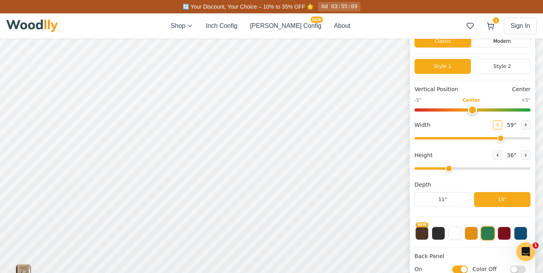
click at [496, 122] on icon at bounding box center [498, 124] width 5 height 5
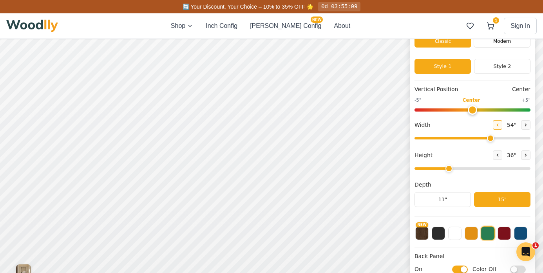
click at [496, 122] on icon at bounding box center [498, 124] width 5 height 5
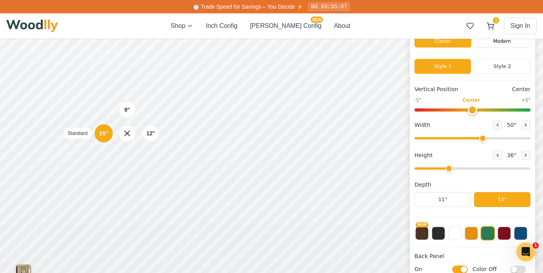
click at [107, 135] on div "15"" at bounding box center [103, 133] width 9 height 9
click at [129, 109] on div "9"" at bounding box center [127, 109] width 6 height 9
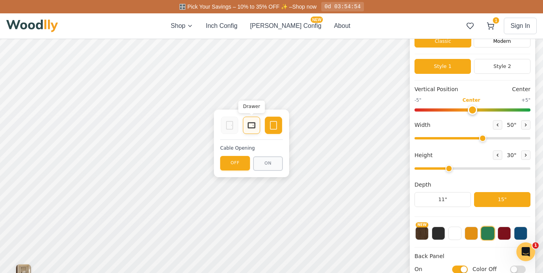
click at [251, 126] on icon at bounding box center [251, 124] width 9 height 9
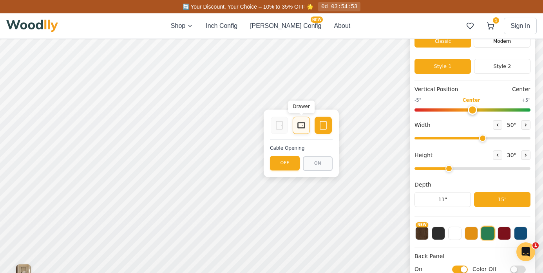
click at [298, 127] on rect at bounding box center [301, 124] width 7 height 5
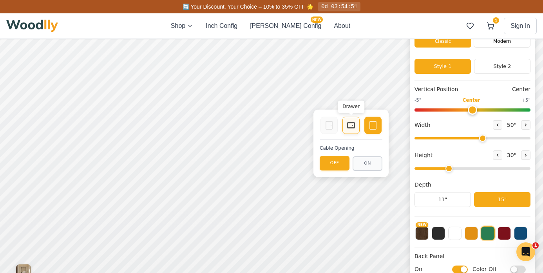
click at [353, 125] on icon at bounding box center [351, 124] width 9 height 9
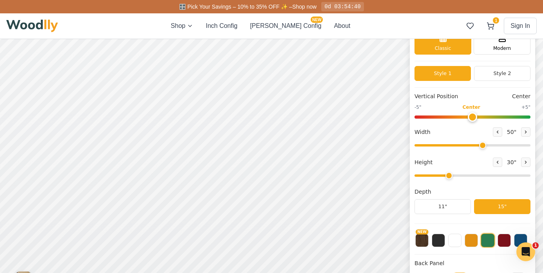
scroll to position [51, 0]
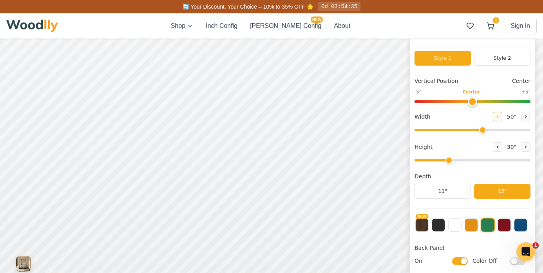
click at [496, 117] on icon at bounding box center [498, 116] width 5 height 5
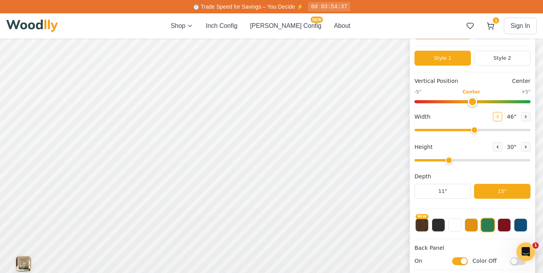
click at [496, 117] on icon at bounding box center [498, 116] width 5 height 5
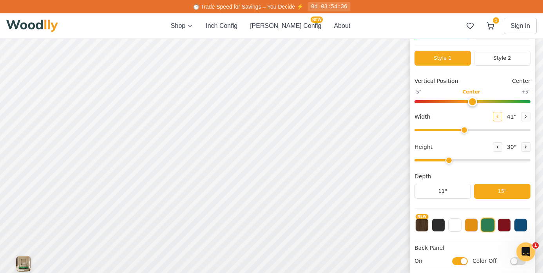
click at [496, 117] on icon at bounding box center [498, 116] width 5 height 5
type input "40"
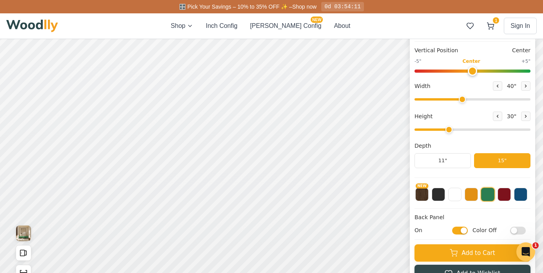
scroll to position [111, 0]
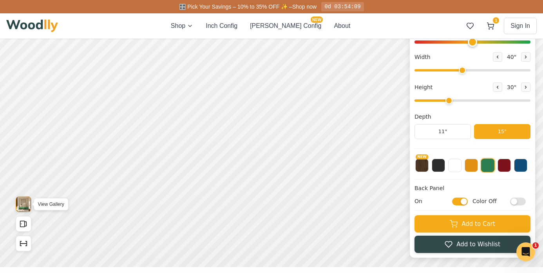
click at [26, 205] on img "View Gallery" at bounding box center [23, 204] width 15 height 16
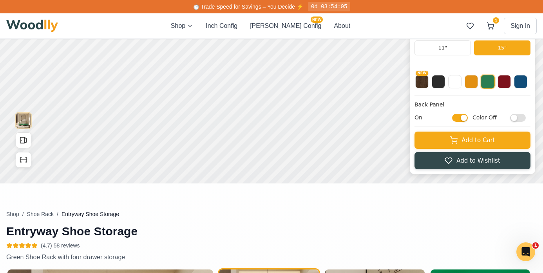
scroll to position [0, 0]
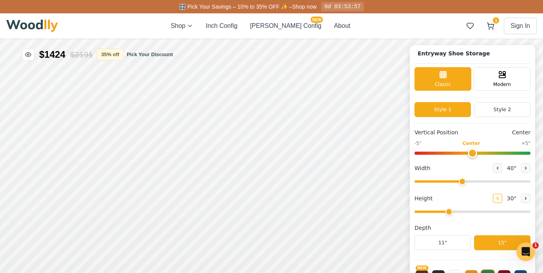
click at [496, 198] on icon at bounding box center [498, 198] width 5 height 5
click at [524, 196] on icon at bounding box center [526, 198] width 5 height 5
type input "2"
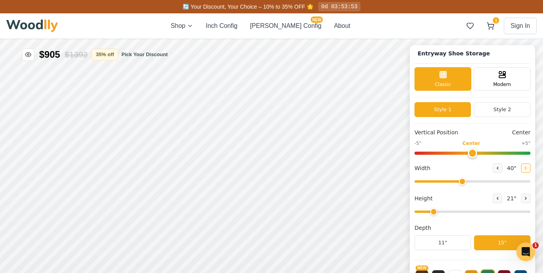
click at [524, 167] on icon at bounding box center [526, 167] width 5 height 5
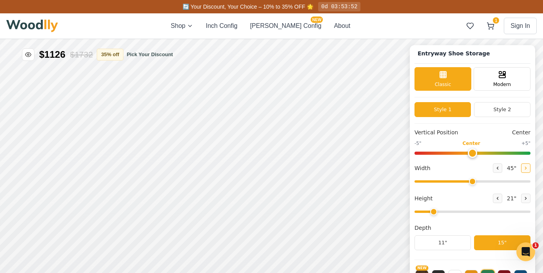
click at [524, 167] on icon at bounding box center [526, 167] width 5 height 5
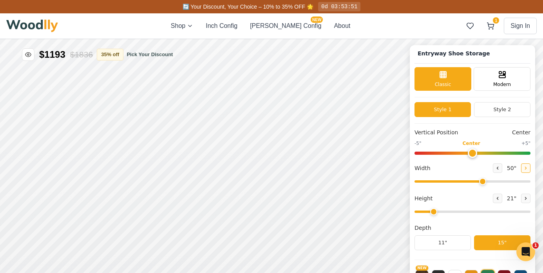
click at [524, 167] on icon at bounding box center [526, 167] width 5 height 5
click at [493, 165] on button at bounding box center [497, 167] width 9 height 9
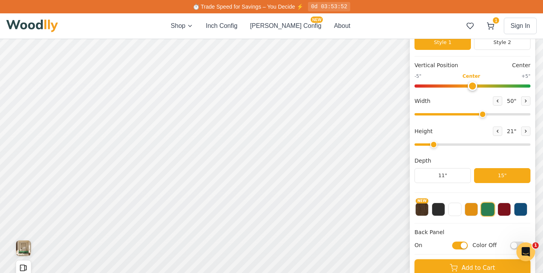
scroll to position [98, 0]
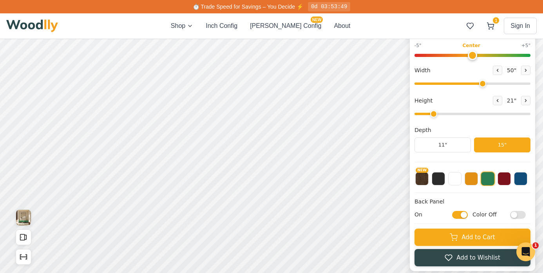
click at [519, 69] on div "50 "" at bounding box center [512, 69] width 38 height 9
click at [526, 69] on icon at bounding box center [526, 70] width 1 height 2
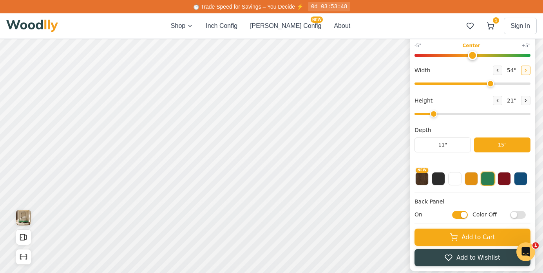
click at [526, 69] on icon at bounding box center [526, 70] width 1 height 2
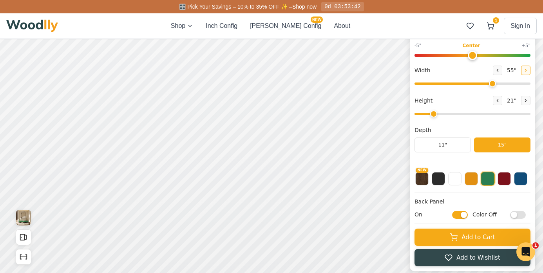
click at [526, 69] on icon at bounding box center [526, 70] width 1 height 2
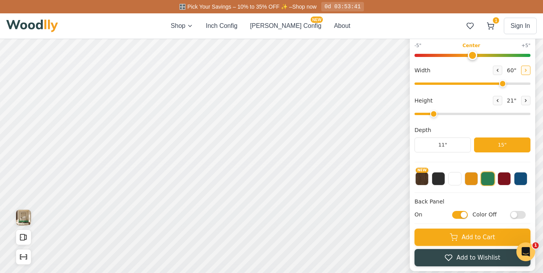
click at [526, 69] on icon at bounding box center [526, 70] width 1 height 2
click at [493, 66] on button at bounding box center [497, 69] width 9 height 9
click at [525, 71] on icon at bounding box center [526, 70] width 5 height 5
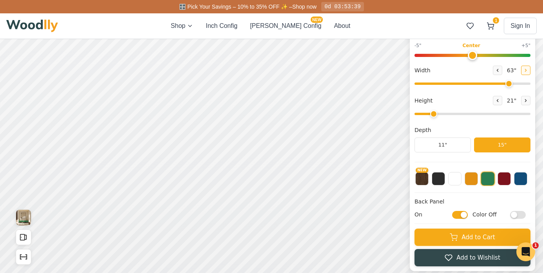
click at [525, 71] on icon at bounding box center [526, 70] width 5 height 5
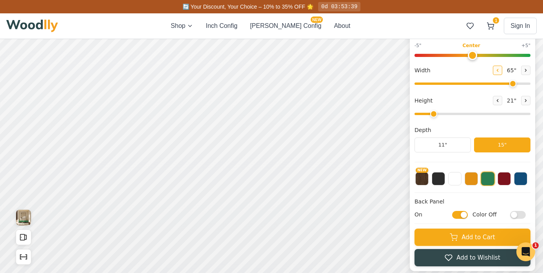
click at [496, 69] on icon at bounding box center [498, 70] width 5 height 5
type input "64"
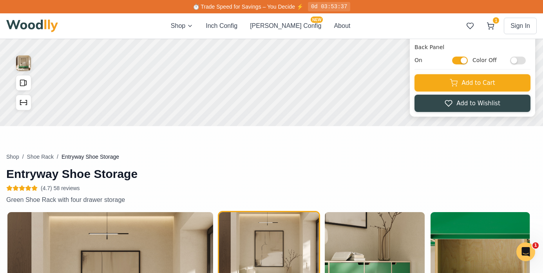
scroll to position [13, 0]
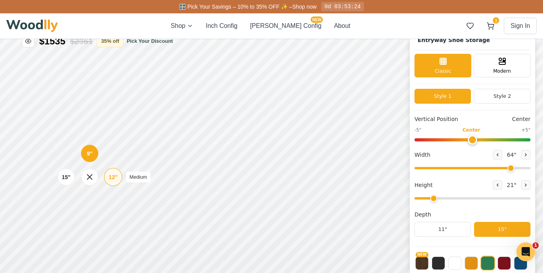
click at [114, 177] on div "12"" at bounding box center [113, 176] width 9 height 9
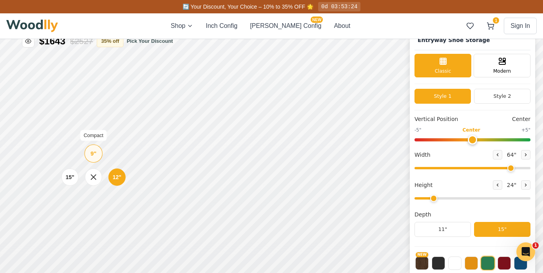
click at [93, 149] on div "9"" at bounding box center [94, 153] width 6 height 9
click at [67, 177] on div "15"" at bounding box center [66, 176] width 9 height 9
click at [121, 175] on div "12"" at bounding box center [120, 177] width 9 height 9
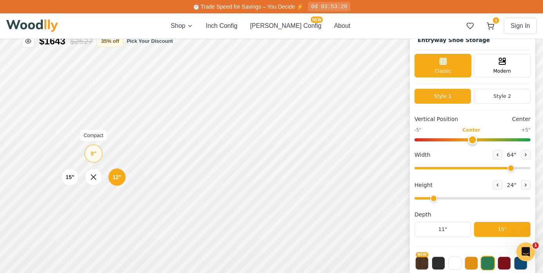
click at [94, 151] on div "9"" at bounding box center [94, 153] width 6 height 9
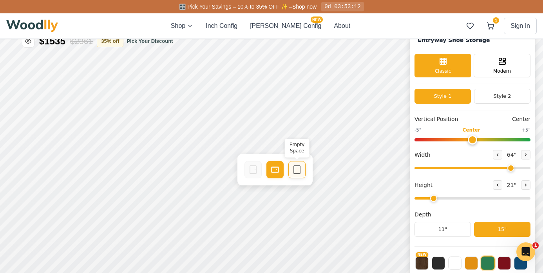
click at [299, 176] on div "Empty Space" at bounding box center [297, 169] width 17 height 17
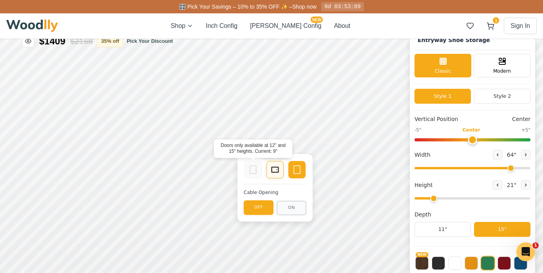
click at [272, 168] on rect at bounding box center [275, 169] width 7 height 5
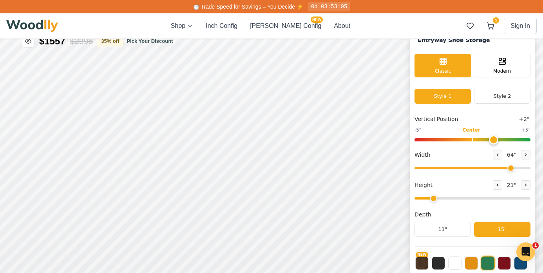
drag, startPoint x: 472, startPoint y: 137, endPoint x: 491, endPoint y: 135, distance: 19.3
click at [491, 138] on input "range" at bounding box center [473, 139] width 116 height 3
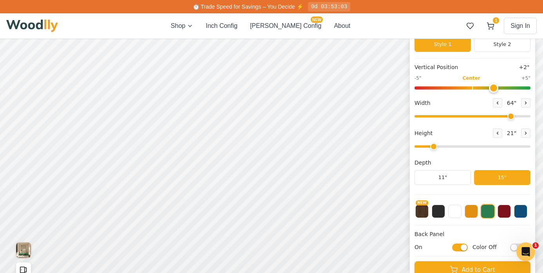
scroll to position [31, 0]
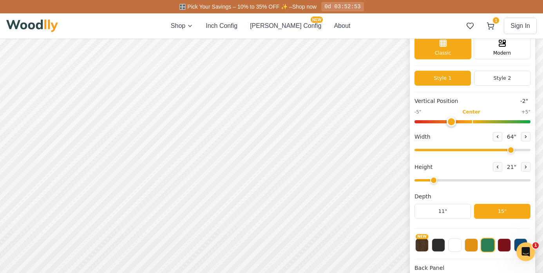
drag, startPoint x: 493, startPoint y: 118, endPoint x: 446, endPoint y: 122, distance: 46.8
click at [446, 122] on input "range" at bounding box center [473, 121] width 116 height 3
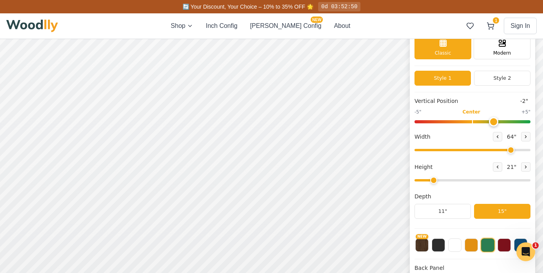
click at [488, 121] on input "range" at bounding box center [473, 121] width 116 height 3
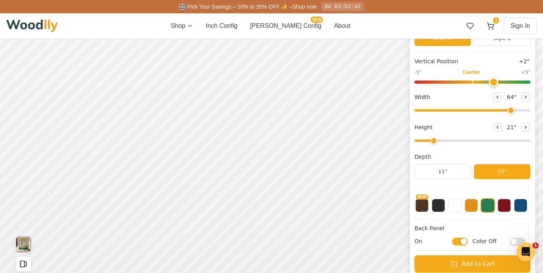
scroll to position [0, 0]
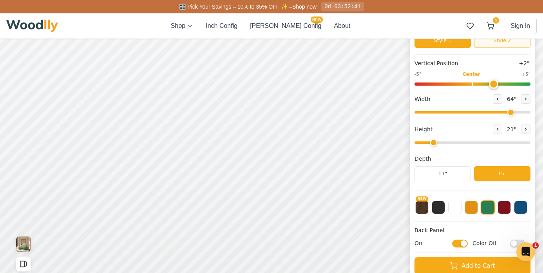
click at [501, 46] on button "Style 2" at bounding box center [502, 40] width 56 height 15
click at [458, 46] on button "Style 1" at bounding box center [443, 40] width 56 height 15
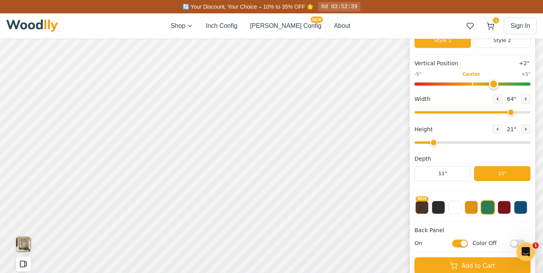
click at [470, 85] on input "range" at bounding box center [473, 83] width 116 height 3
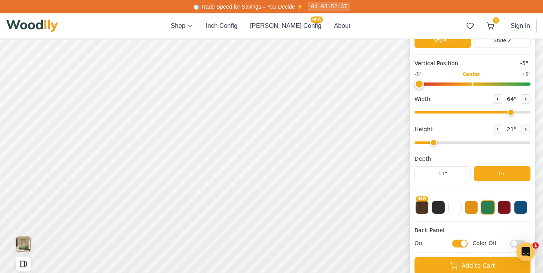
drag, startPoint x: 470, startPoint y: 85, endPoint x: 420, endPoint y: 93, distance: 50.5
click at [420, 85] on input "range" at bounding box center [473, 83] width 116 height 3
click at [525, 83] on input "range" at bounding box center [473, 83] width 116 height 3
type input "0"
click at [474, 84] on input "range" at bounding box center [473, 83] width 116 height 3
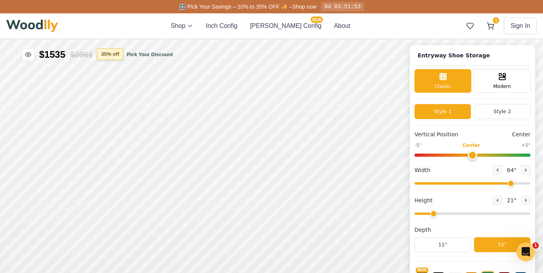
click at [119, 52] on button "35 % off" at bounding box center [110, 54] width 27 height 12
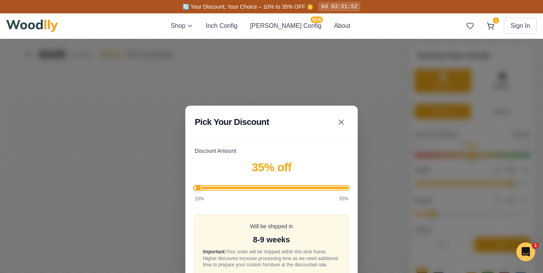
click at [196, 186] on input "Discount Amount" at bounding box center [272, 187] width 154 height 2
click at [273, 186] on input "Discount Amount" at bounding box center [272, 187] width 154 height 2
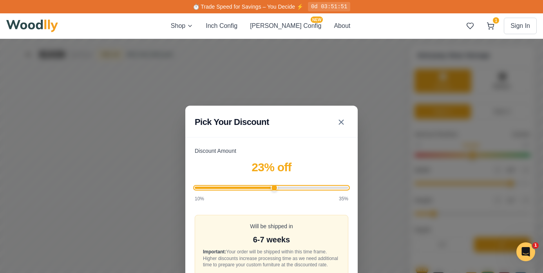
type input "35"
click at [348, 186] on input "Discount Amount" at bounding box center [272, 187] width 154 height 2
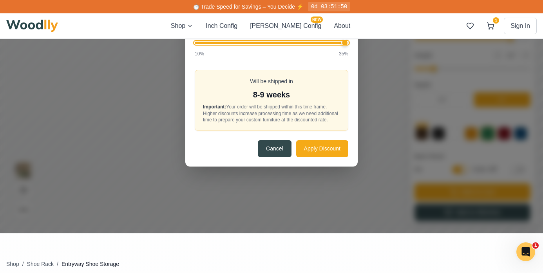
scroll to position [160, 0]
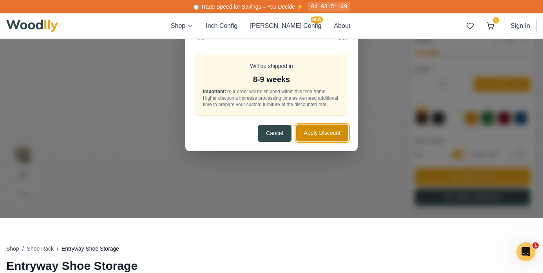
click at [322, 136] on button "Apply Discount" at bounding box center [322, 132] width 52 height 17
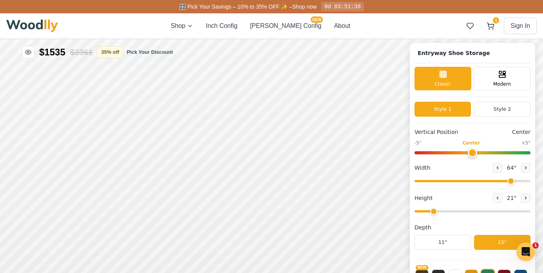
scroll to position [6, 0]
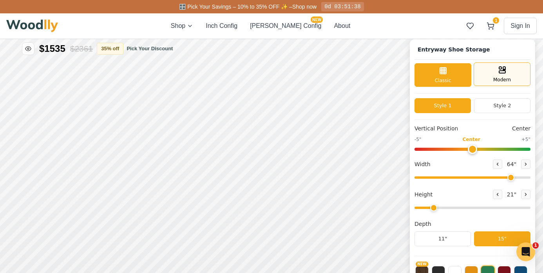
click at [491, 66] on div "Modern" at bounding box center [502, 74] width 57 height 24
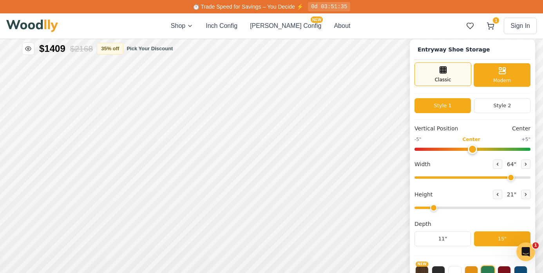
click at [455, 78] on div "Classic" at bounding box center [443, 74] width 57 height 24
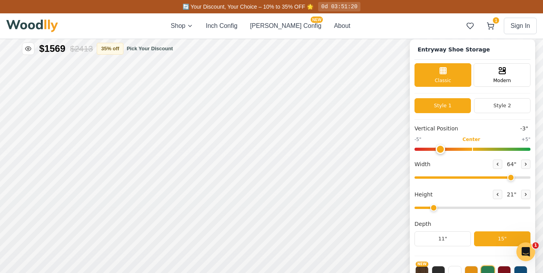
drag, startPoint x: 470, startPoint y: 150, endPoint x: 441, endPoint y: 151, distance: 28.6
click at [441, 151] on input "range" at bounding box center [473, 148] width 116 height 3
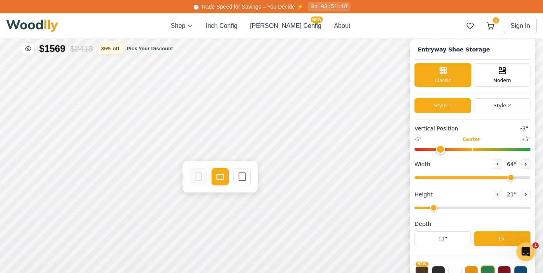
click at [490, 147] on input "range" at bounding box center [473, 148] width 116 height 3
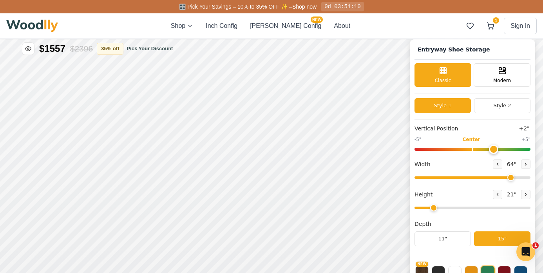
click at [471, 147] on input "range" at bounding box center [473, 148] width 116 height 3
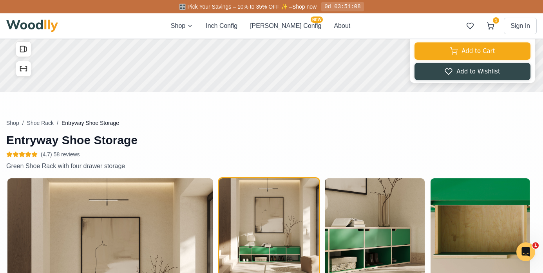
scroll to position [371, 0]
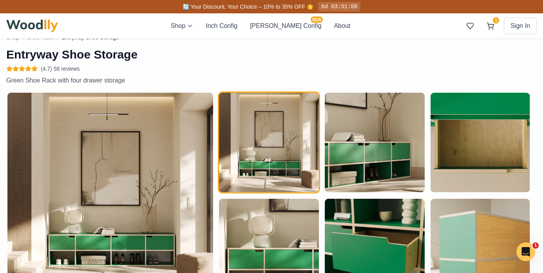
click at [59, 69] on span "(4.7) 58 reviews" at bounding box center [60, 69] width 39 height 8
click at [31, 67] on icon at bounding box center [28, 68] width 6 height 6
click at [46, 68] on span "(4.7) 58 reviews" at bounding box center [60, 69] width 39 height 8
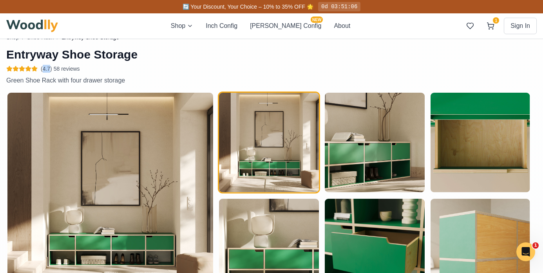
click at [29, 69] on icon at bounding box center [27, 68] width 5 height 5
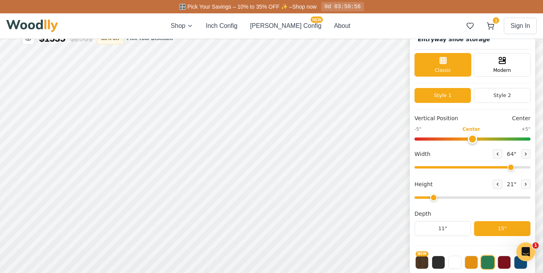
scroll to position [16, 0]
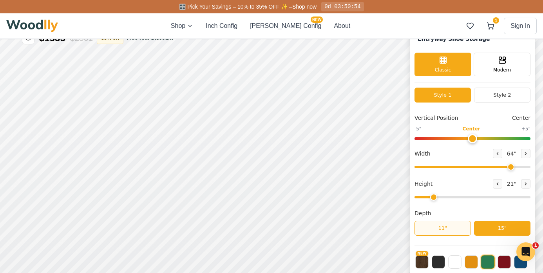
click at [436, 225] on button "11"" at bounding box center [443, 227] width 56 height 15
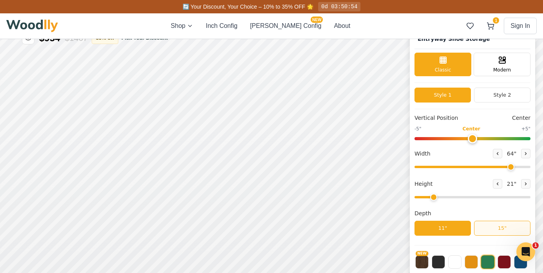
click at [506, 228] on button "15"" at bounding box center [502, 227] width 56 height 15
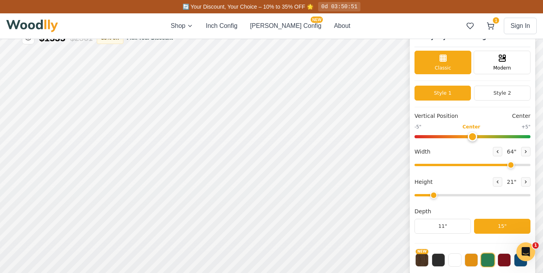
scroll to position [0, 0]
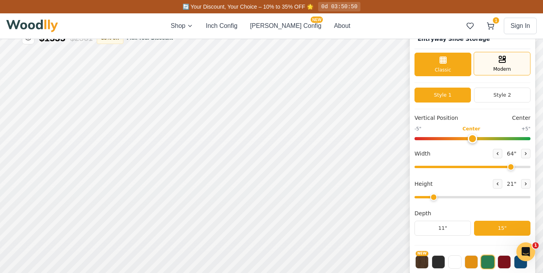
click at [508, 64] on div "Modern" at bounding box center [502, 64] width 57 height 24
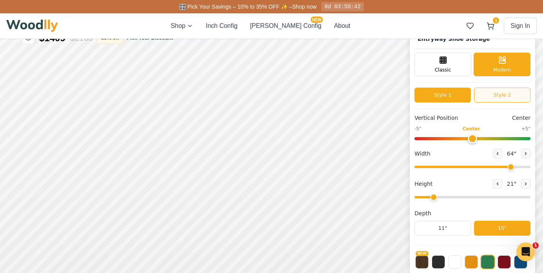
click at [482, 96] on button "Style 2" at bounding box center [502, 94] width 56 height 15
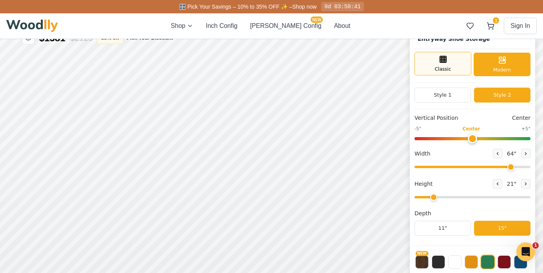
click at [453, 72] on div "Classic" at bounding box center [443, 64] width 57 height 24
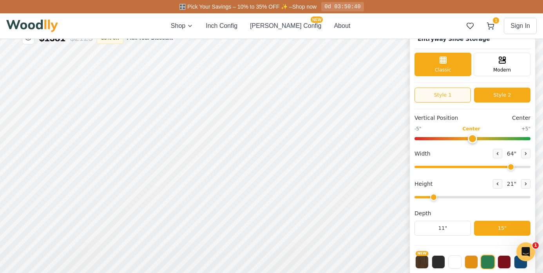
click at [447, 93] on button "Style 1" at bounding box center [443, 94] width 56 height 15
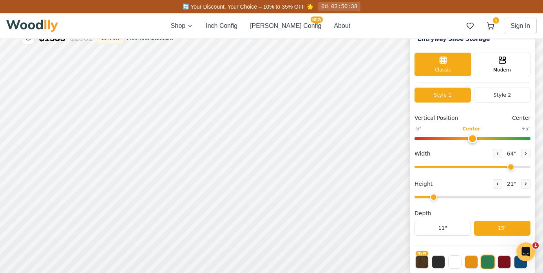
click at [435, 118] on span "Vertical Position" at bounding box center [437, 118] width 44 height 8
click at [513, 118] on span "Center" at bounding box center [522, 118] width 18 height 8
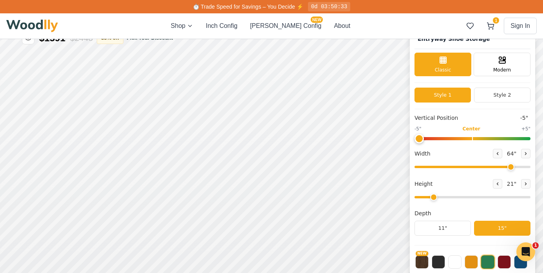
drag, startPoint x: 476, startPoint y: 138, endPoint x: 418, endPoint y: 140, distance: 57.7
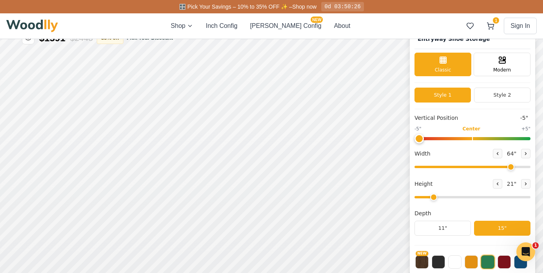
click at [521, 140] on input "range" at bounding box center [473, 138] width 116 height 3
click at [485, 137] on input "range" at bounding box center [473, 138] width 116 height 3
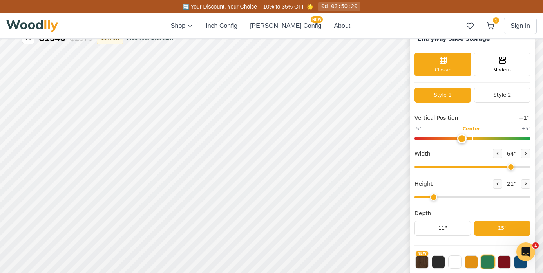
click at [458, 137] on input "range" at bounding box center [473, 138] width 116 height 3
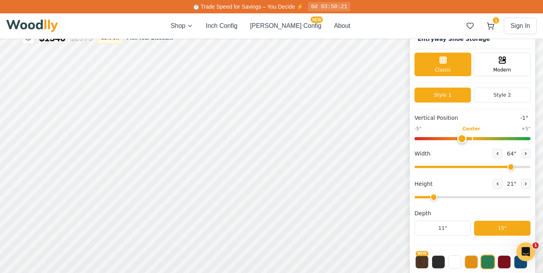
click at [479, 138] on input "range" at bounding box center [473, 138] width 116 height 3
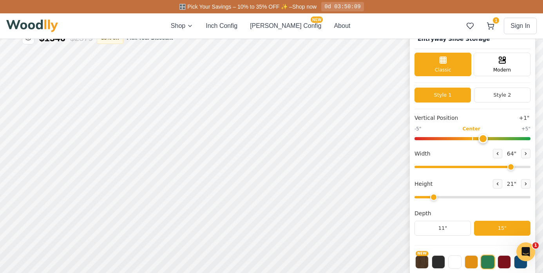
click at [490, 137] on input "range" at bounding box center [473, 138] width 116 height 3
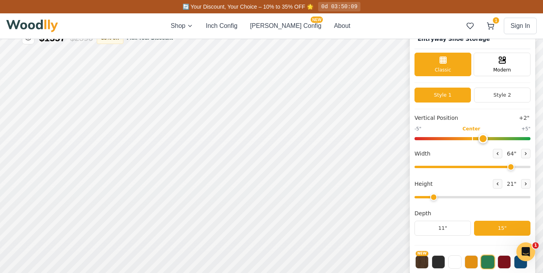
click at [481, 138] on input "range" at bounding box center [473, 138] width 116 height 3
click at [461, 138] on input "range" at bounding box center [473, 138] width 116 height 3
click at [442, 138] on input "range" at bounding box center [473, 138] width 116 height 3
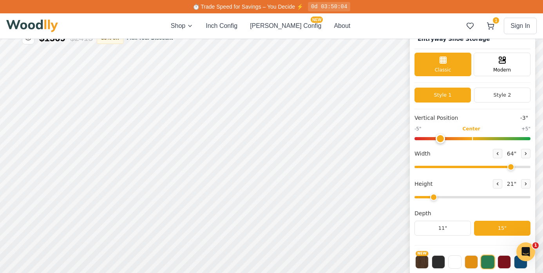
click at [418, 139] on input "range" at bounding box center [473, 138] width 116 height 3
click at [471, 137] on input "range" at bounding box center [473, 138] width 116 height 3
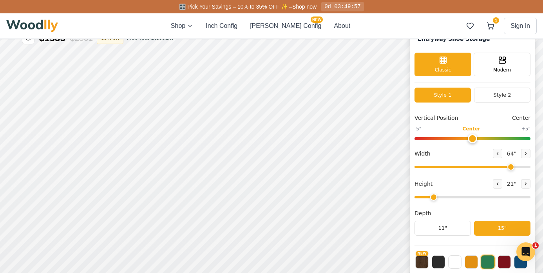
click at [475, 137] on input "range" at bounding box center [473, 138] width 116 height 3
click at [462, 137] on input "range" at bounding box center [473, 138] width 116 height 3
click at [453, 138] on input "range" at bounding box center [473, 138] width 116 height 3
click at [492, 138] on input "range" at bounding box center [473, 138] width 116 height 3
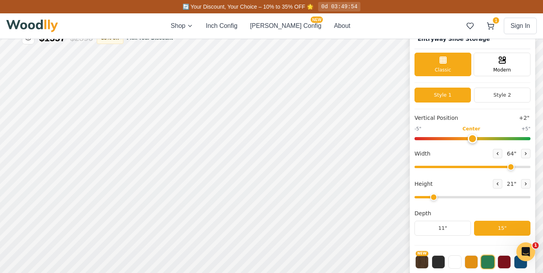
type input "0"
click at [471, 138] on input "range" at bounding box center [473, 138] width 116 height 3
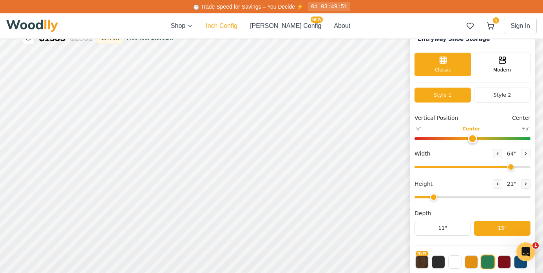
click at [238, 23] on button "Inch Config" at bounding box center [222, 25] width 32 height 9
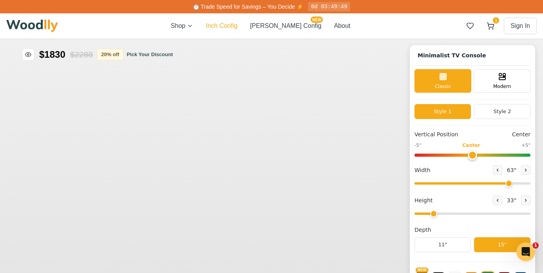
type input "63"
type input "2"
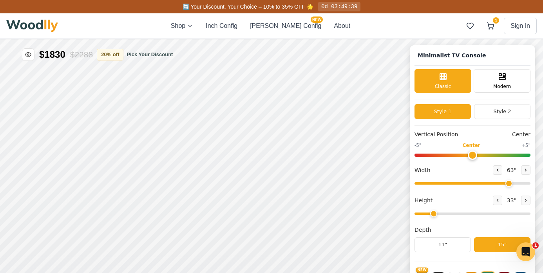
type input "1"
click at [486, 155] on input "range" at bounding box center [473, 154] width 116 height 3
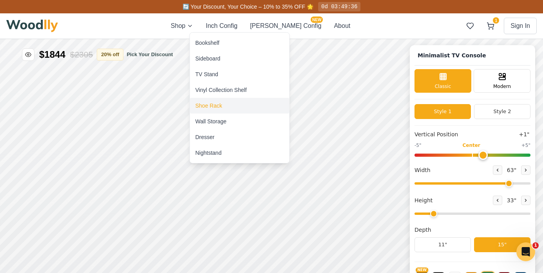
click at [217, 102] on div "Shoe Rack" at bounding box center [209, 106] width 27 height 8
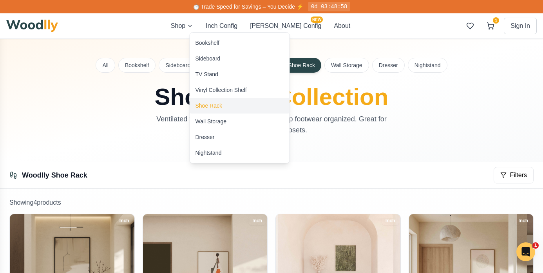
click at [218, 101] on div "Shoe Rack" at bounding box center [240, 106] width 100 height 16
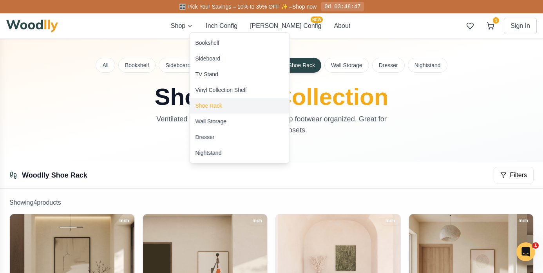
click at [202, 109] on div "Shoe Rack" at bounding box center [209, 106] width 27 height 8
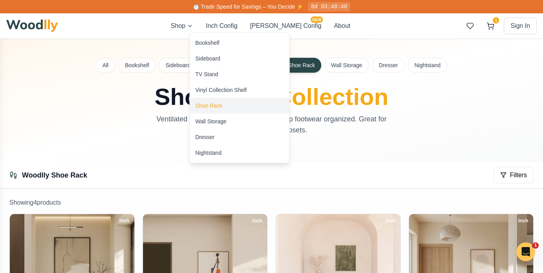
click at [207, 100] on div "Shoe Rack" at bounding box center [240, 106] width 100 height 16
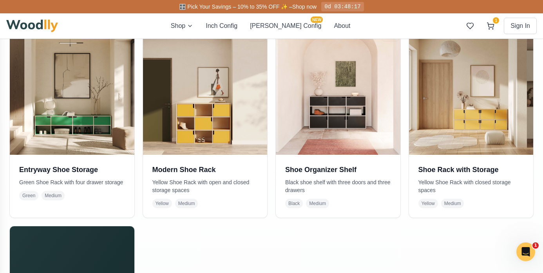
scroll to position [179, 0]
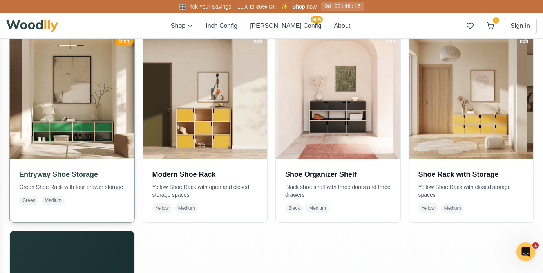
click at [54, 198] on span "Medium" at bounding box center [53, 199] width 23 height 9
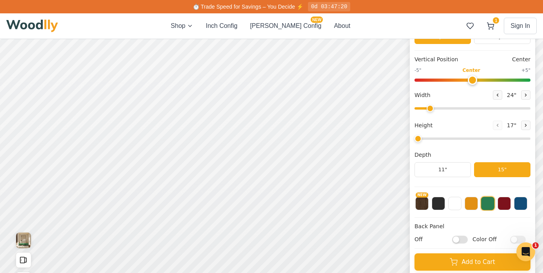
type input "67"
type input "2"
click at [471, 204] on button at bounding box center [471, 202] width 13 height 13
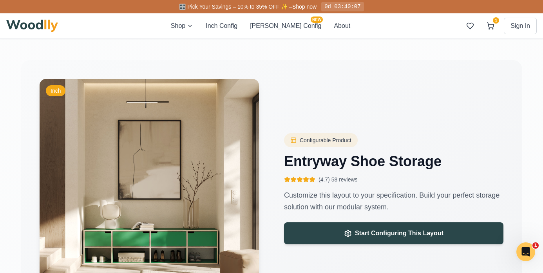
scroll to position [1162, 0]
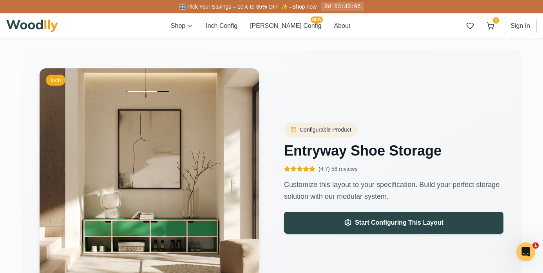
click at [331, 168] on span "(4.7) 58 reviews" at bounding box center [338, 169] width 39 height 8
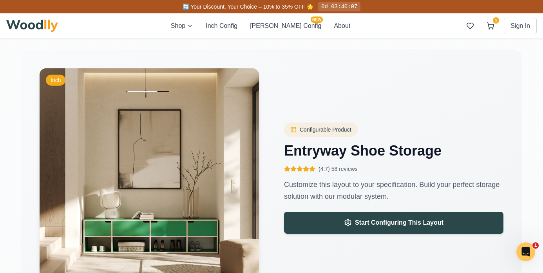
click at [307, 170] on icon at bounding box center [306, 168] width 5 height 5
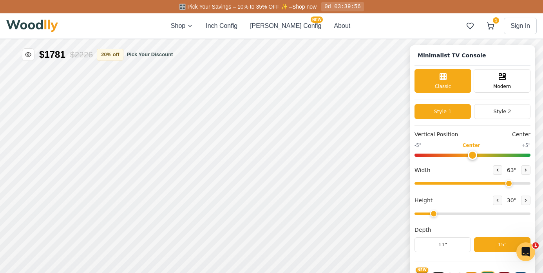
type input "63"
type input "2"
click at [204, 31] on div "Shop Inch Config Cella Config NEW About 1 Sign In 1" at bounding box center [271, 25] width 531 height 25
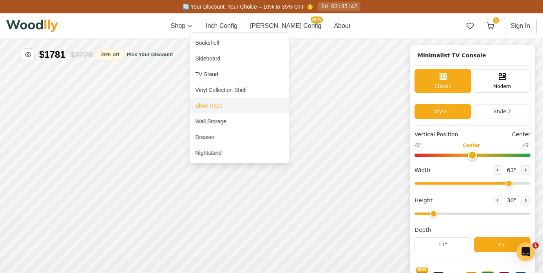
click at [217, 107] on div "Shoe Rack" at bounding box center [209, 106] width 27 height 8
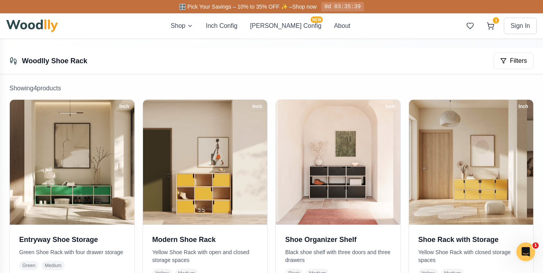
scroll to position [168, 0]
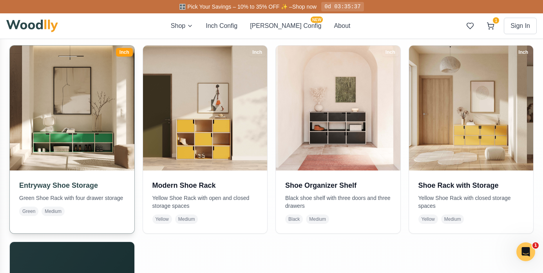
click at [85, 184] on h3 "Entryway Shoe Storage" at bounding box center [72, 185] width 106 height 11
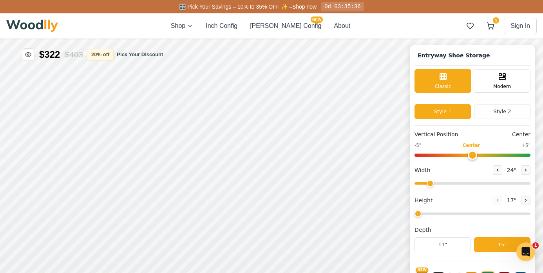
type input "67"
type input "2"
click at [496, 168] on icon at bounding box center [498, 169] width 5 height 5
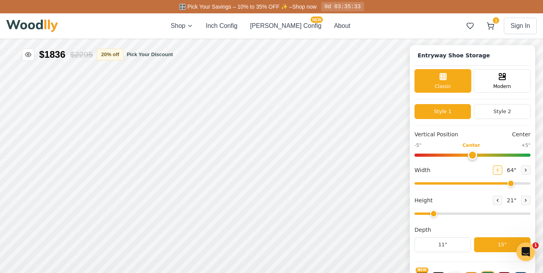
click at [496, 168] on icon at bounding box center [498, 169] width 5 height 5
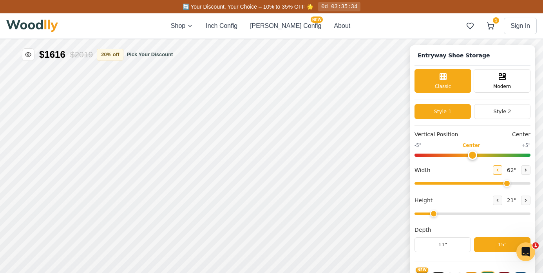
click at [496, 168] on icon at bounding box center [498, 169] width 5 height 5
type input "60"
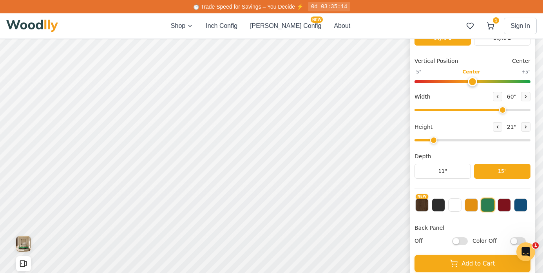
scroll to position [116, 0]
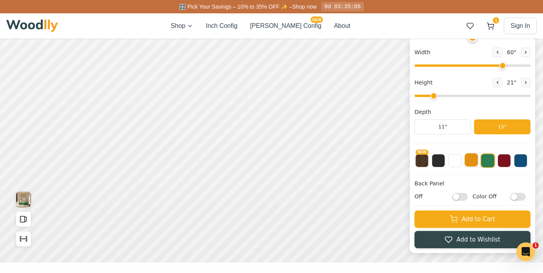
click at [475, 161] on button at bounding box center [471, 159] width 13 height 13
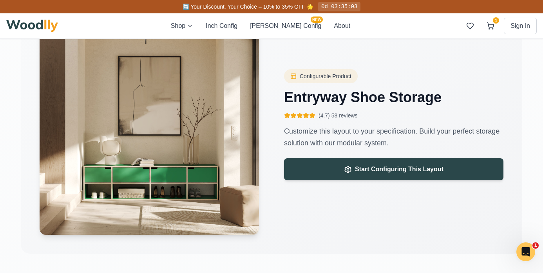
scroll to position [1226, 0]
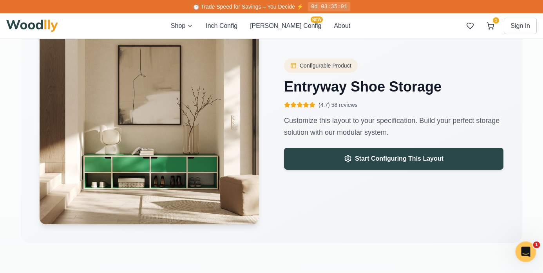
click at [531, 250] on div "Open Intercom Messenger" at bounding box center [525, 250] width 26 height 26
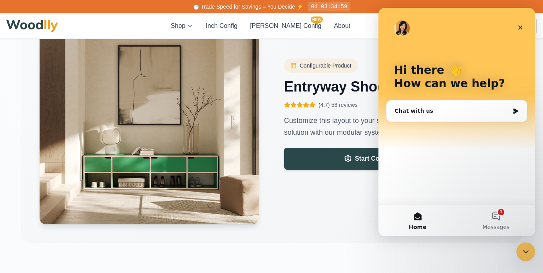
click at [465, 110] on div "Chat with us" at bounding box center [452, 111] width 115 height 8
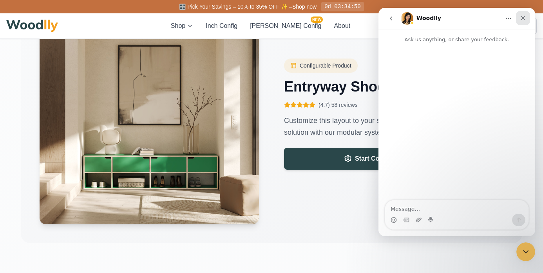
click at [520, 20] on icon "Close" at bounding box center [523, 18] width 6 height 6
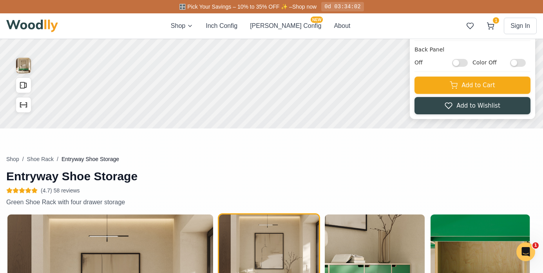
scroll to position [0, 0]
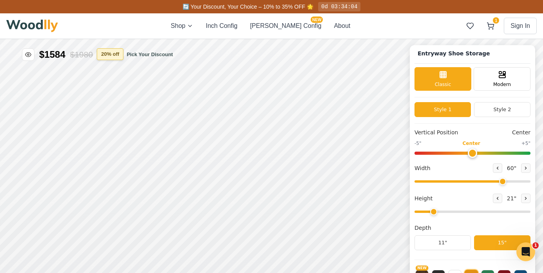
click at [108, 53] on button "20 % off" at bounding box center [110, 54] width 27 height 12
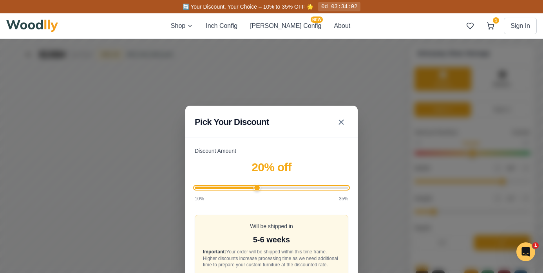
type input "10"
click at [197, 186] on input "Discount Amount" at bounding box center [272, 187] width 154 height 2
drag, startPoint x: 197, startPoint y: 185, endPoint x: 179, endPoint y: 186, distance: 17.7
click at [195, 186] on input "Discount Amount" at bounding box center [272, 187] width 154 height 2
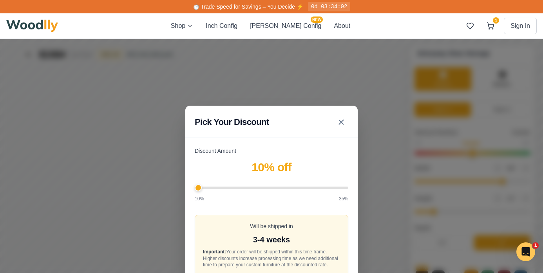
click at [178, 163] on div "Pick Your Discount Discount Amount 10 % off 10% 35% Will be shipped in 3-4 week…" at bounding box center [271, 208] width 543 height 339
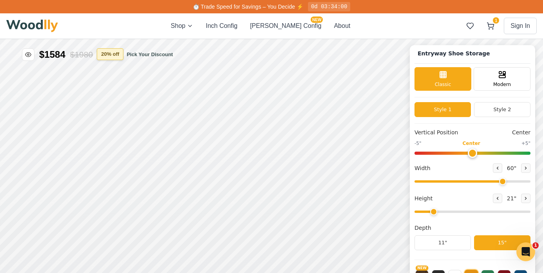
click at [117, 54] on button "20 % off" at bounding box center [110, 54] width 27 height 12
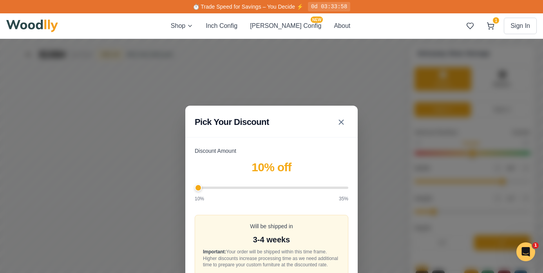
click at [349, 185] on div "Discount Amount 10 % off 10% 35% Will be shipped in 3-4 weeks Important: Your o…" at bounding box center [271, 229] width 173 height 164
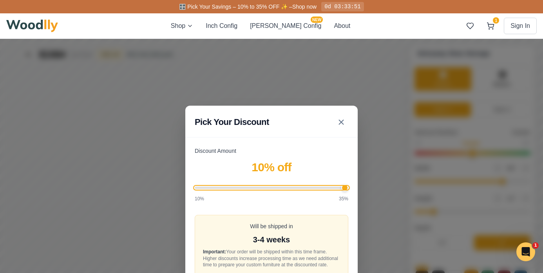
type input "35"
click at [348, 186] on input "Discount Amount" at bounding box center [272, 187] width 154 height 2
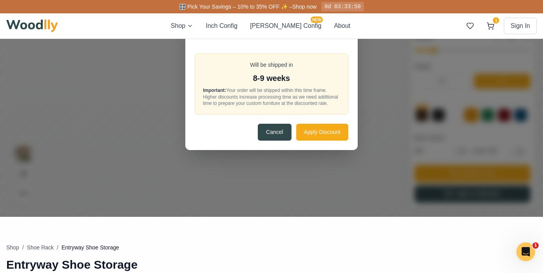
scroll to position [167, 0]
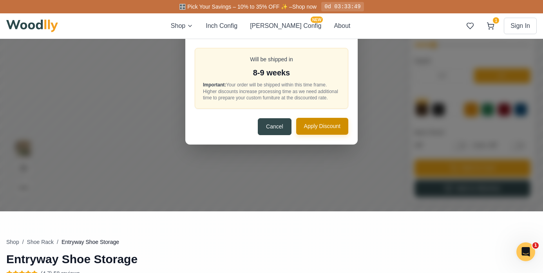
click at [316, 127] on button "Apply Discount" at bounding box center [322, 126] width 52 height 17
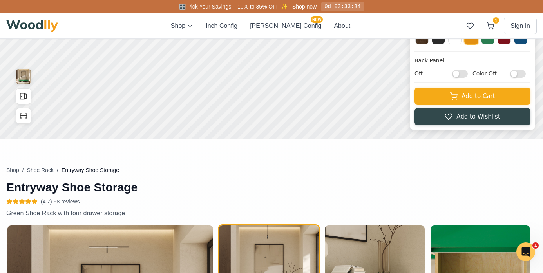
scroll to position [258, 0]
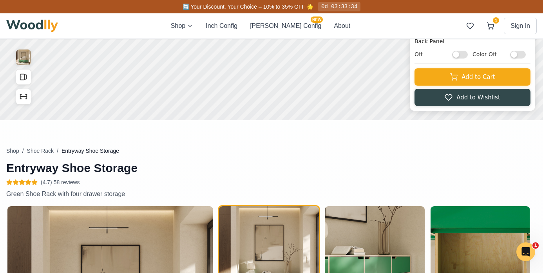
click at [43, 182] on span "(4.7) 58 reviews" at bounding box center [60, 182] width 39 height 8
click at [31, 182] on icon at bounding box center [34, 182] width 6 height 6
click at [61, 182] on span "(4.7) 58 reviews" at bounding box center [60, 182] width 39 height 8
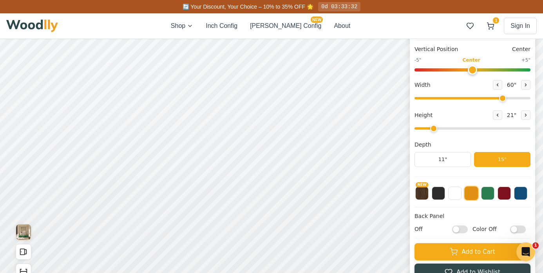
scroll to position [0, 0]
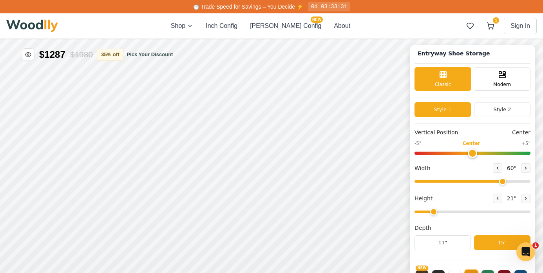
drag, startPoint x: 80, startPoint y: 29, endPoint x: 20, endPoint y: 26, distance: 59.7
click at [20, 26] on div "Shop Inch Config Cella Config NEW About 1 Sign In 1" at bounding box center [271, 25] width 531 height 25
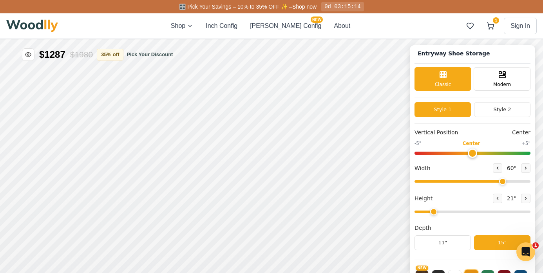
click at [352, 18] on div "Shop Inch Config Cella Config NEW About 1 Sign In 1" at bounding box center [271, 25] width 531 height 25
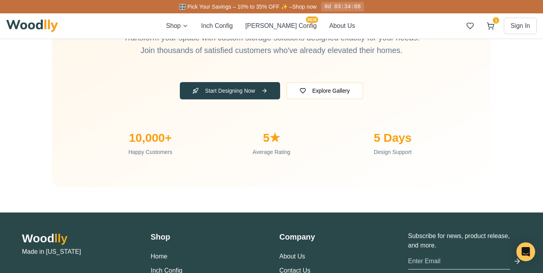
scroll to position [2531, 0]
